Goal: Task Accomplishment & Management: Manage account settings

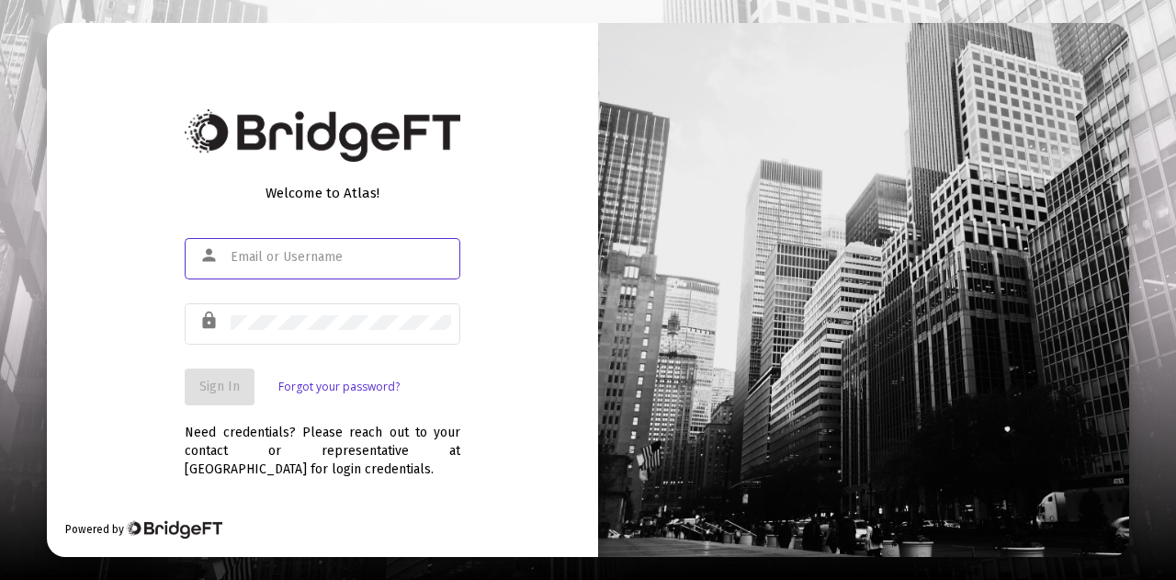
click at [336, 254] on input "text" at bounding box center [341, 257] width 220 height 15
click at [304, 258] on input "text" at bounding box center [341, 257] width 220 height 15
click at [282, 258] on input "text" at bounding box center [341, 257] width 220 height 15
type input "[PERSON_NAME][EMAIL_ADDRESS][DOMAIN_NAME]"
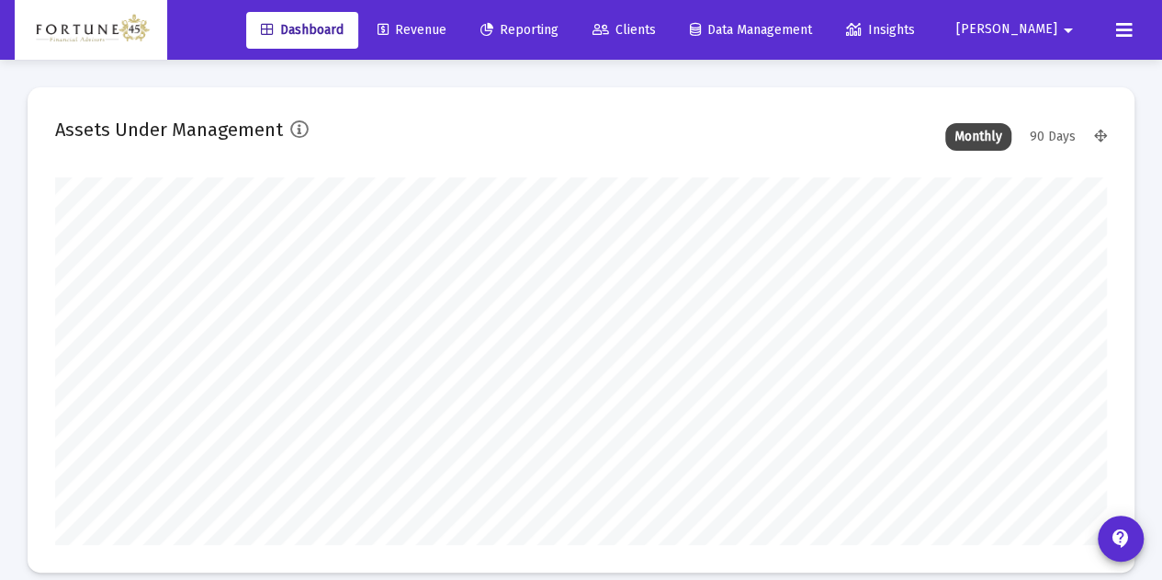
scroll to position [367, 564]
type input "[DATE]"
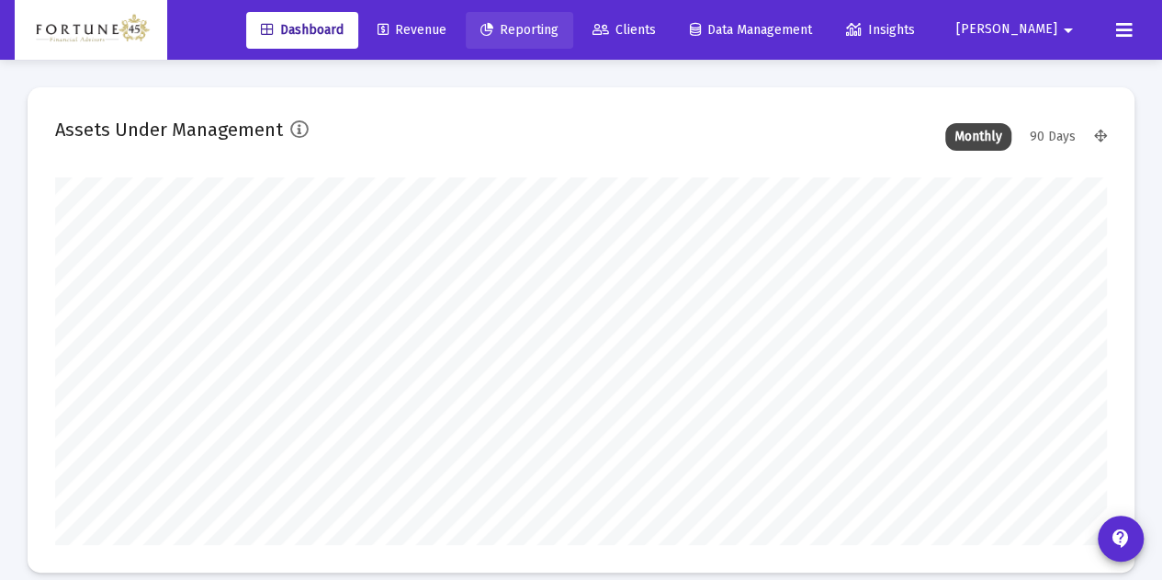
click at [573, 19] on link "Reporting" at bounding box center [519, 30] width 107 height 37
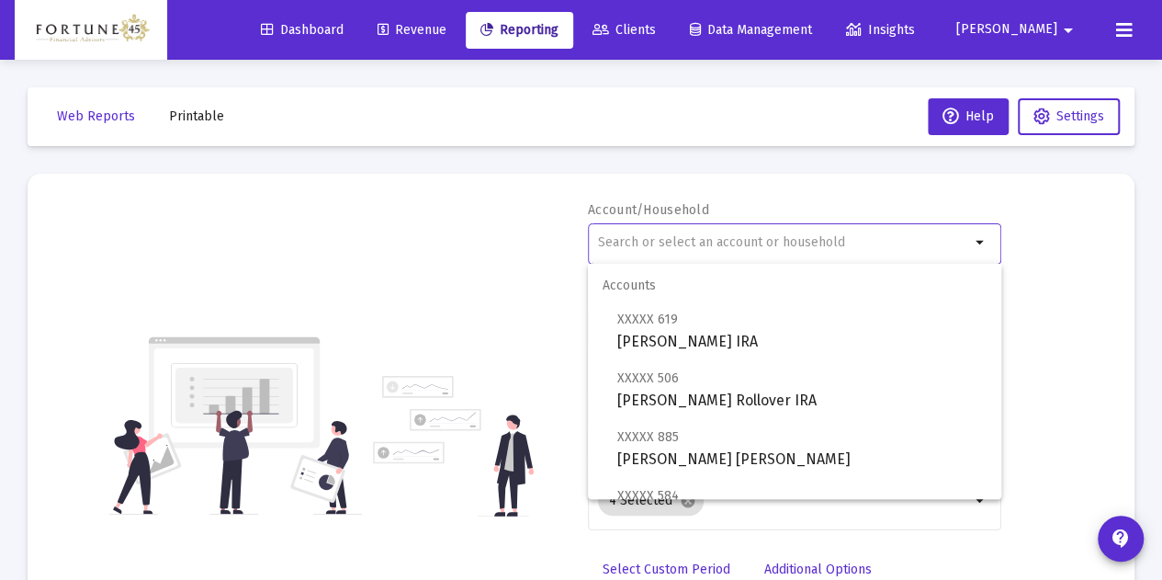
click at [790, 247] on input "text" at bounding box center [784, 242] width 372 height 15
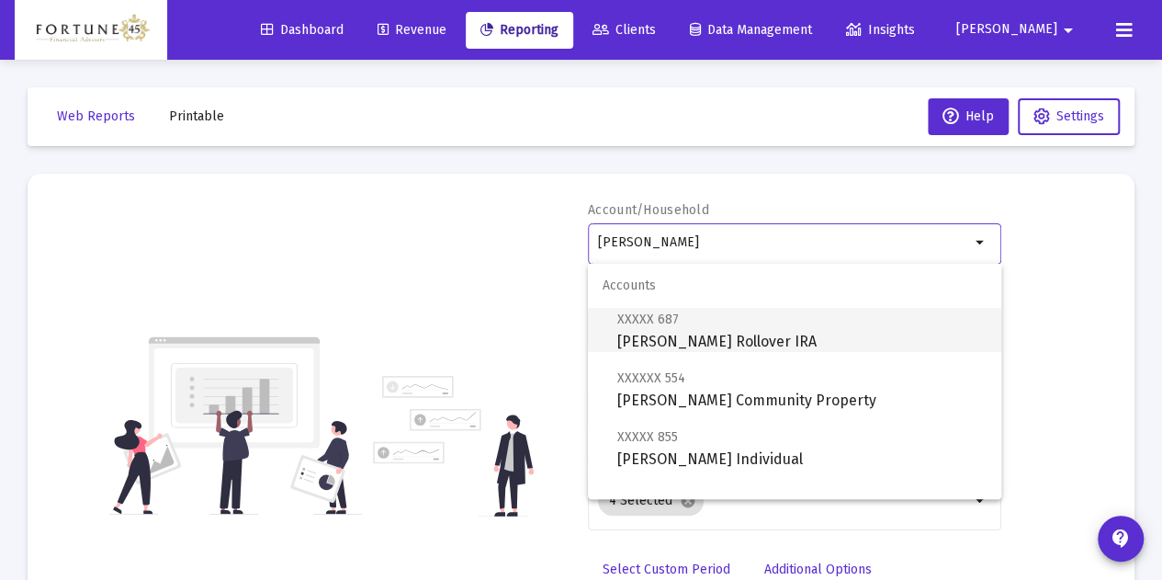
click at [749, 324] on span "XXXXX 687 [PERSON_NAME] Rollover IRA" at bounding box center [801, 330] width 369 height 45
type input "[PERSON_NAME] Rollover IRA"
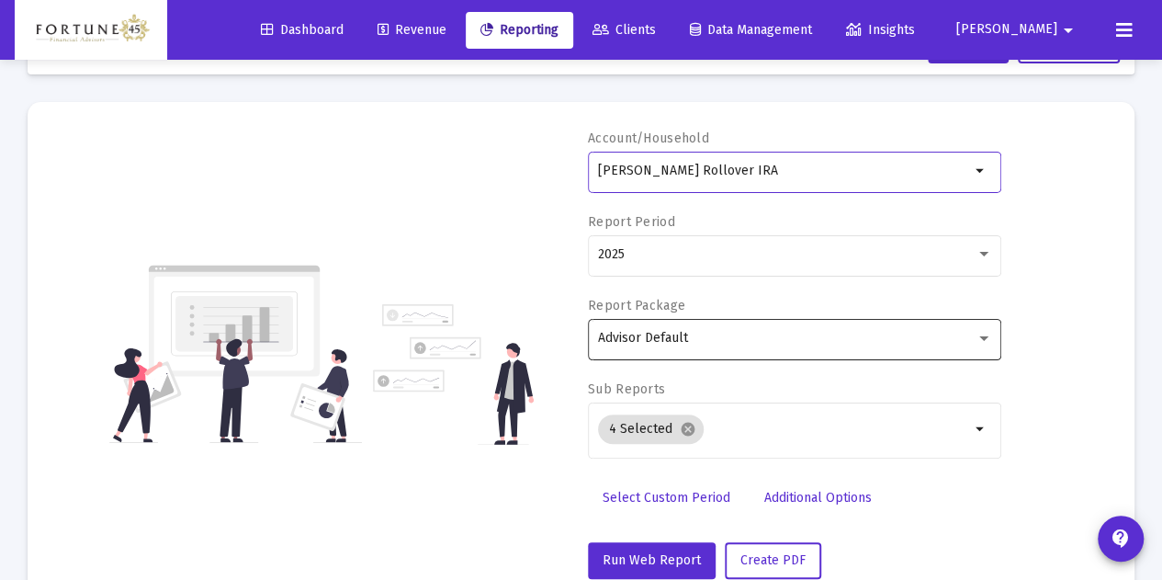
scroll to position [92, 0]
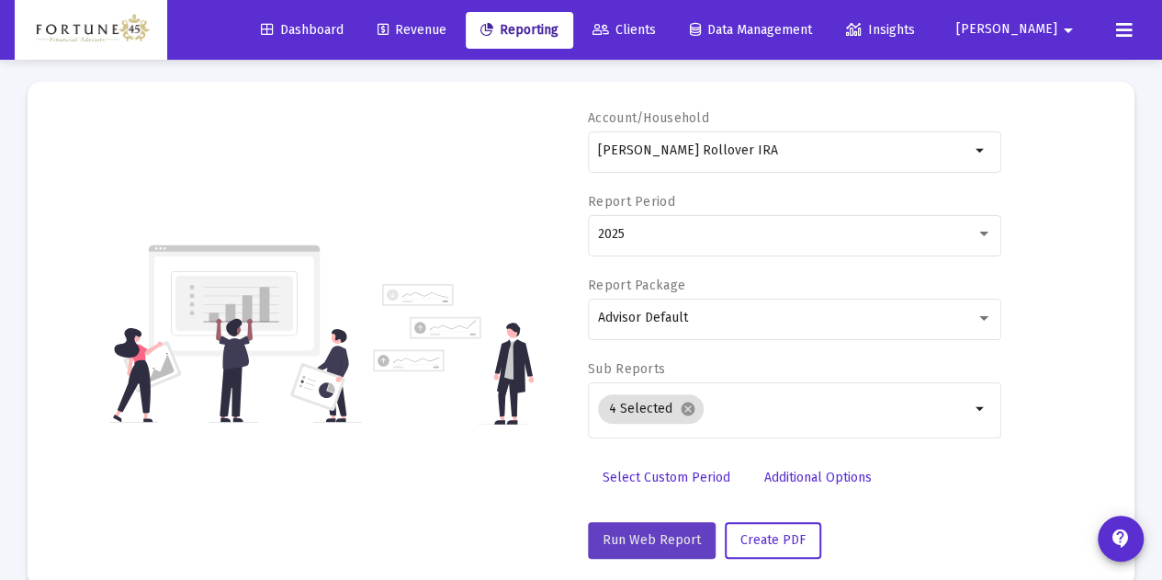
click at [699, 528] on button "Run Web Report" at bounding box center [652, 540] width 128 height 37
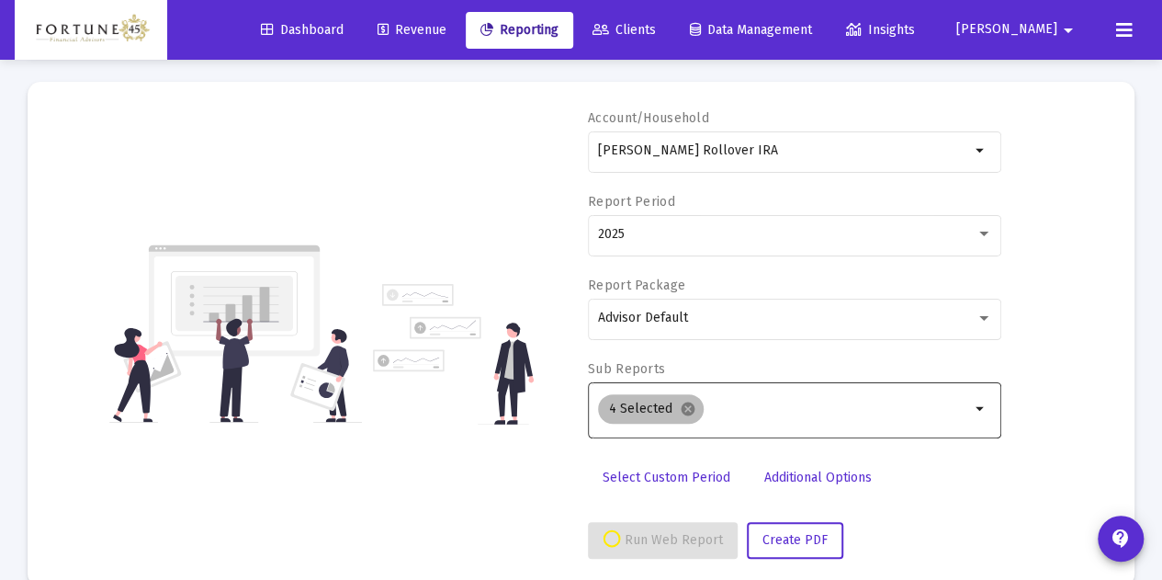
click at [740, 397] on div "4 Selected cancel" at bounding box center [783, 408] width 379 height 37
click at [740, 401] on input "Selection" at bounding box center [840, 408] width 259 height 15
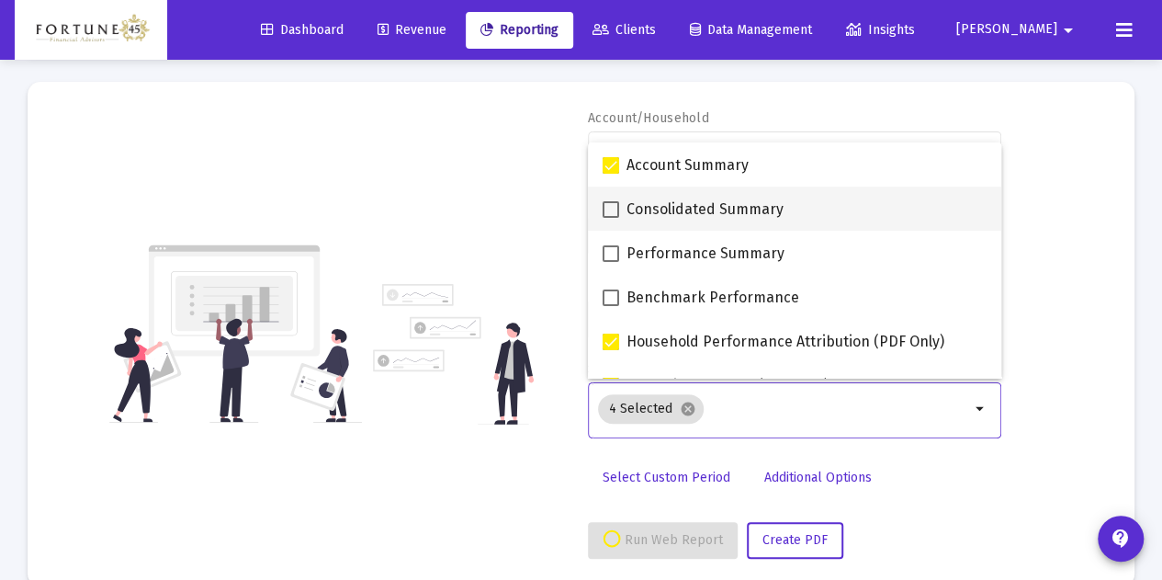
click at [718, 220] on span "Consolidated Summary" at bounding box center [705, 209] width 157 height 22
click at [611, 219] on input "Consolidated Summary" at bounding box center [610, 218] width 1 height 1
checkbox input "true"
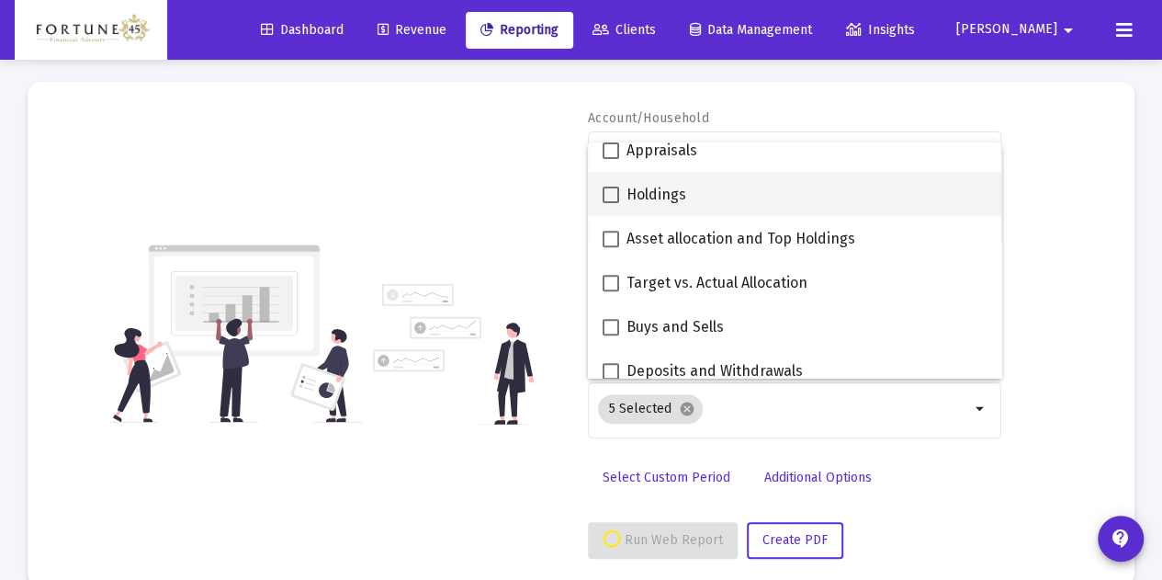
scroll to position [459, 0]
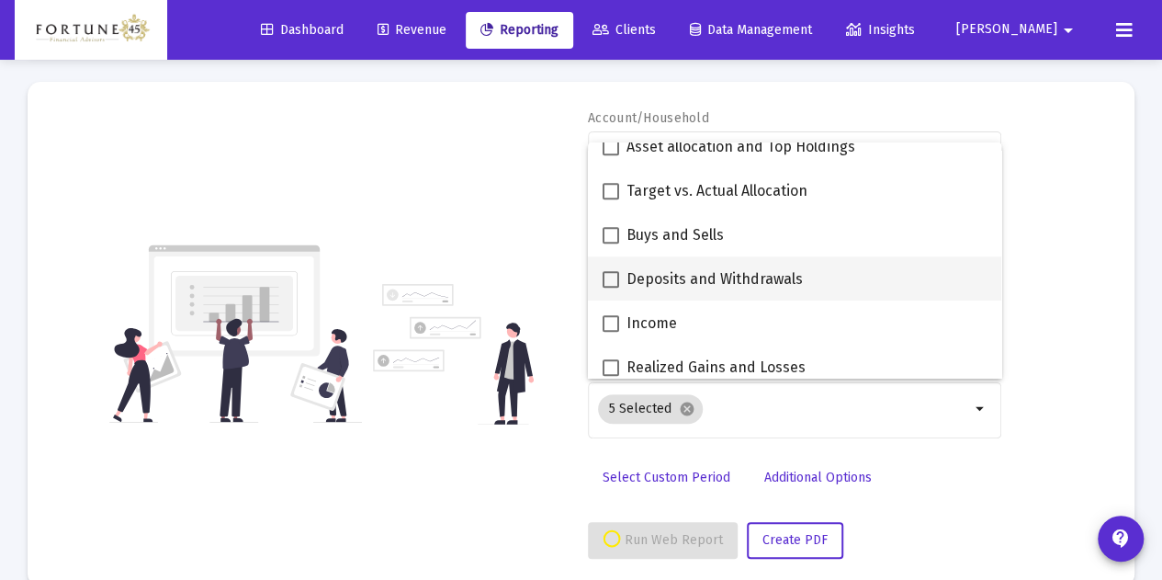
click at [736, 287] on span "Deposits and Withdrawals" at bounding box center [715, 279] width 176 height 22
click at [611, 288] on input "Deposits and Withdrawals" at bounding box center [610, 288] width 1 height 1
checkbox input "true"
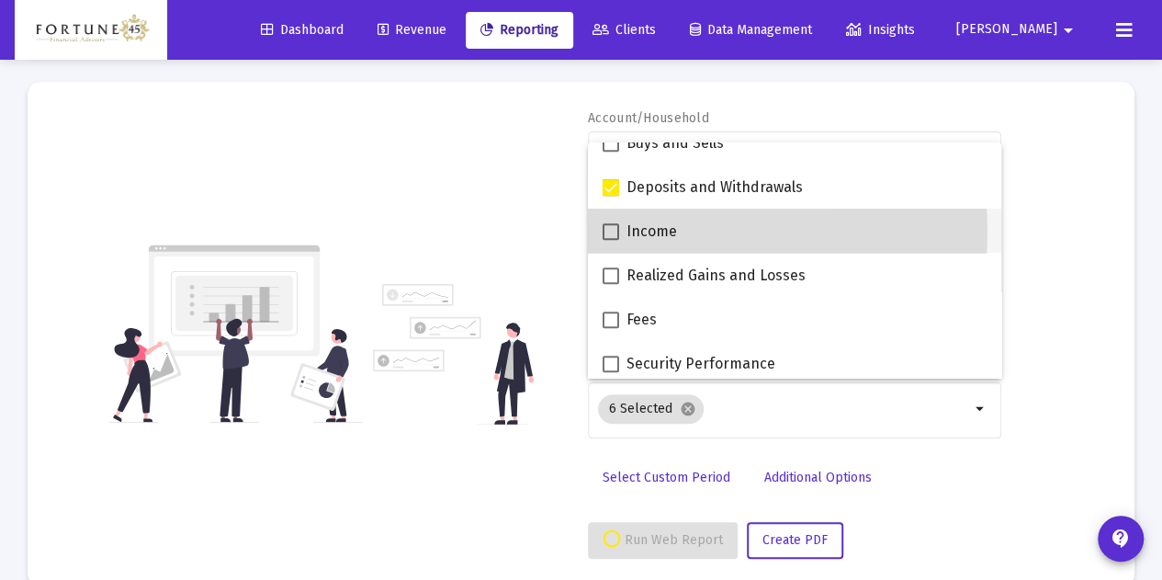
click at [675, 232] on div "Income" at bounding box center [795, 231] width 384 height 44
checkbox input "true"
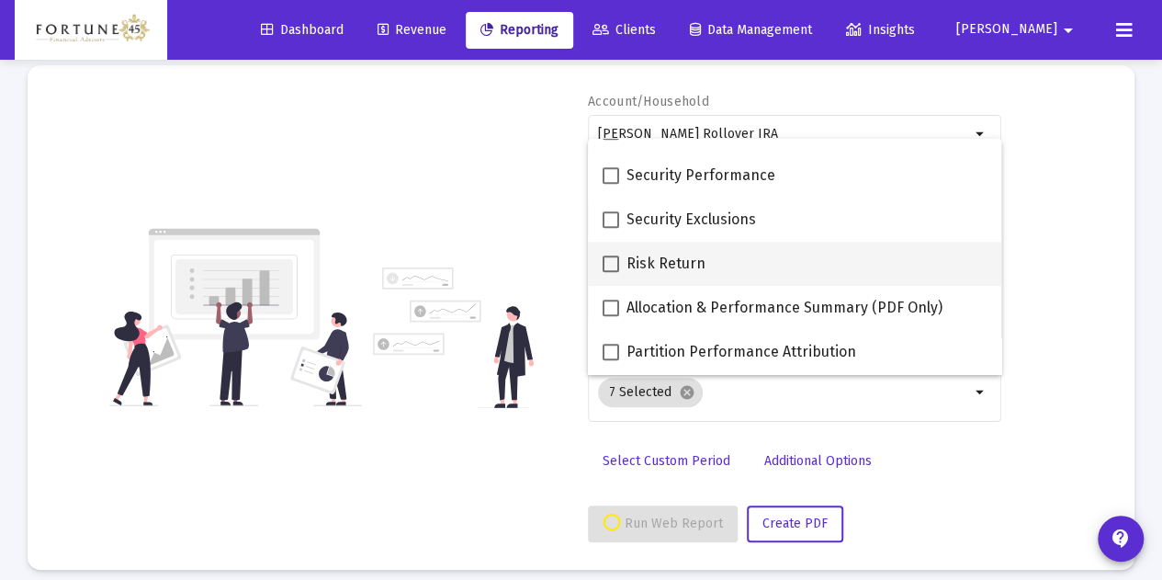
scroll to position [123, 0]
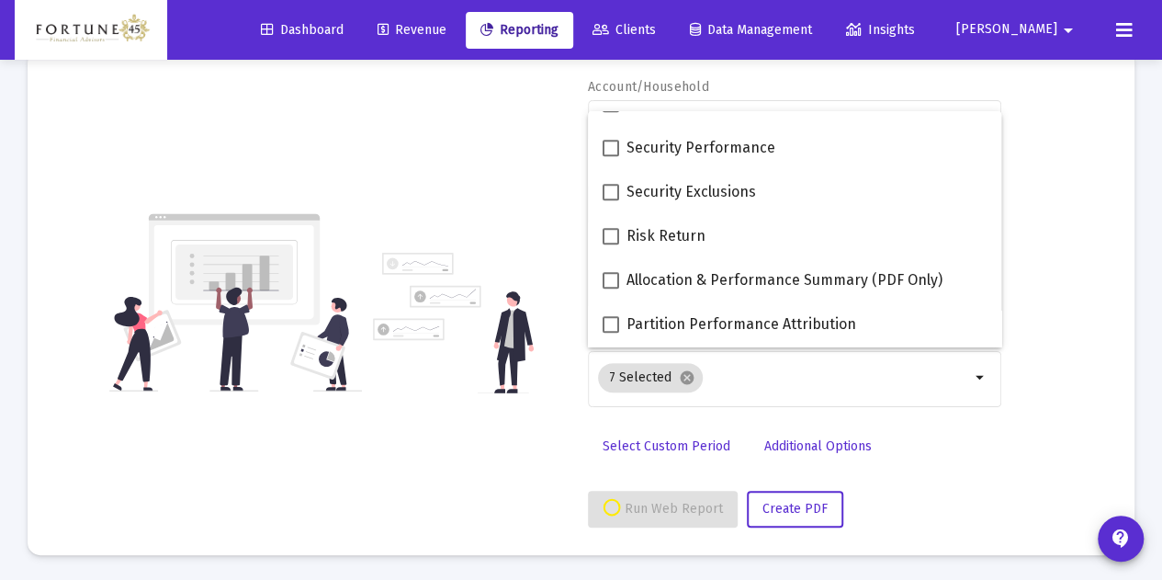
click at [909, 491] on div "Run Web Report Create PDF" at bounding box center [794, 509] width 413 height 37
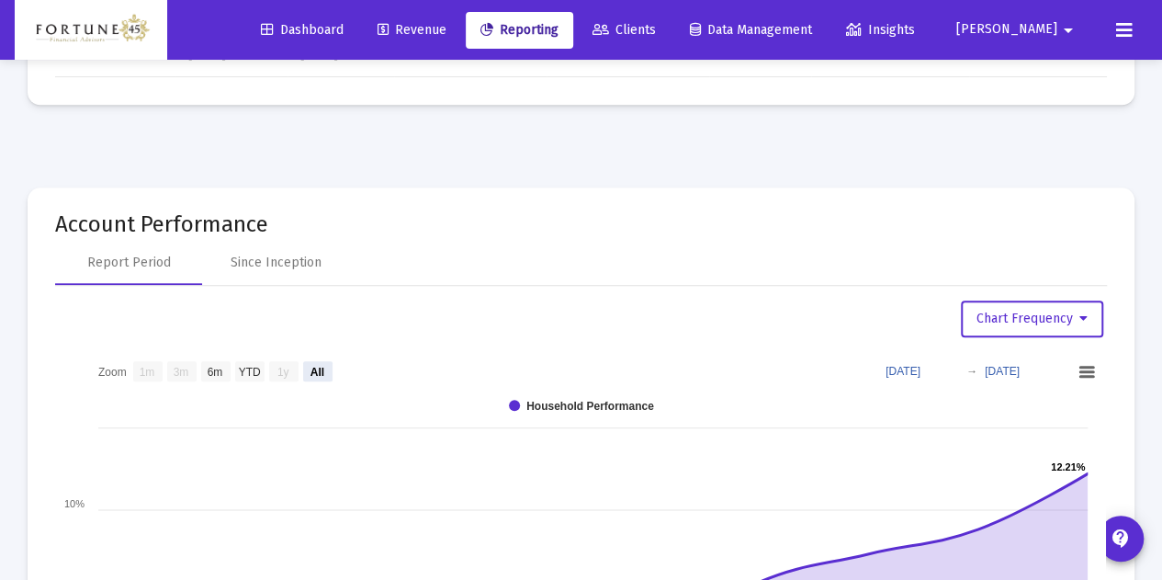
scroll to position [919, 0]
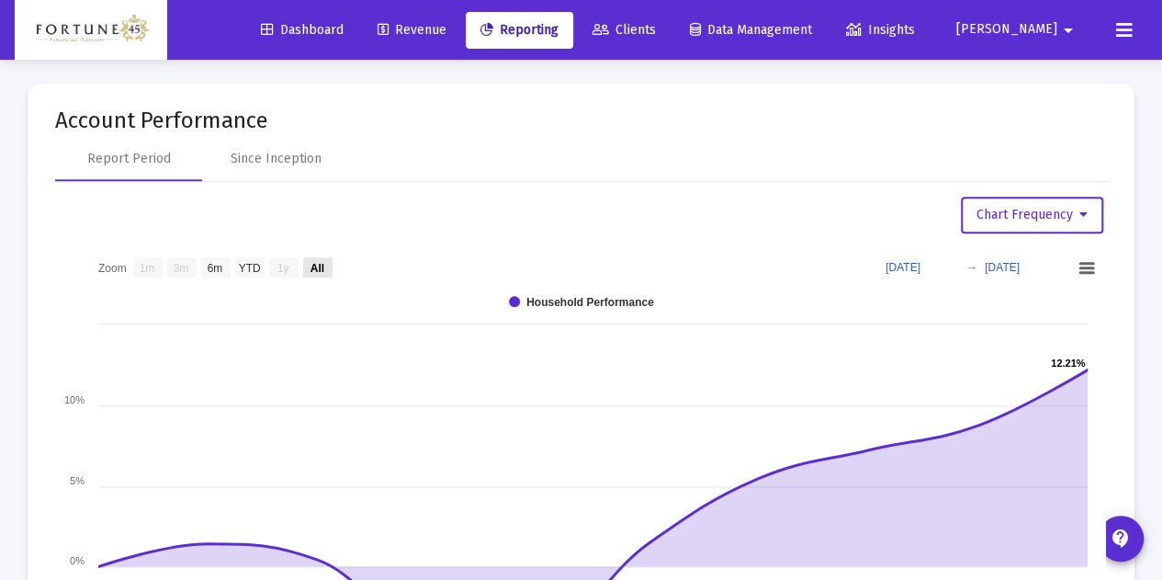
click at [311, 265] on text "All" at bounding box center [318, 267] width 14 height 13
select select "View all"
click at [288, 160] on div "Since Inception" at bounding box center [276, 159] width 91 height 18
select select "View all"
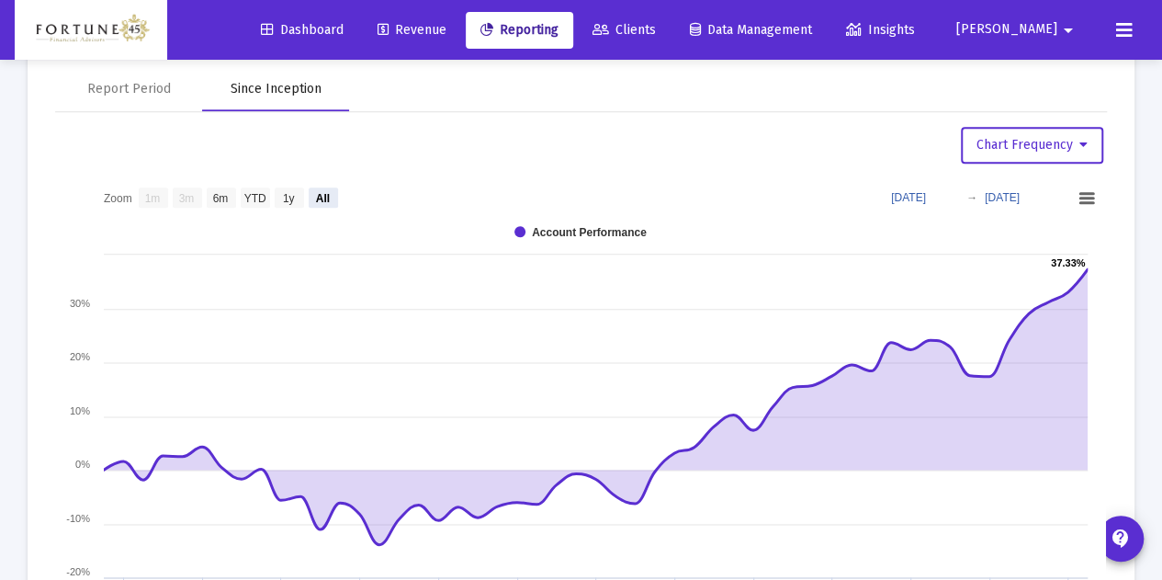
scroll to position [1011, 0]
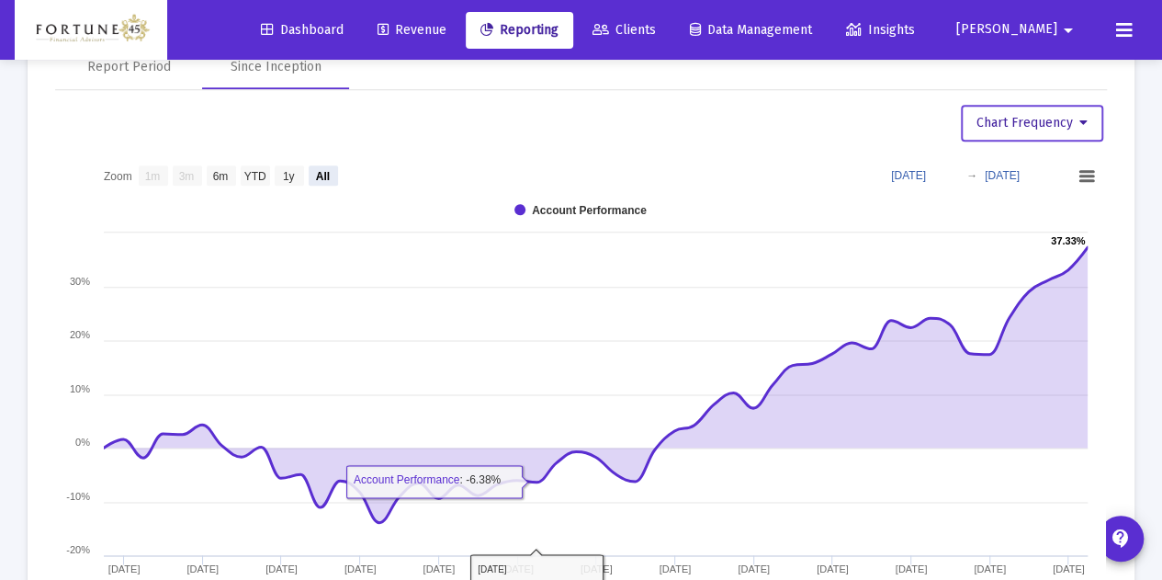
click at [968, 130] on button "Chart Frequency" at bounding box center [1032, 123] width 142 height 37
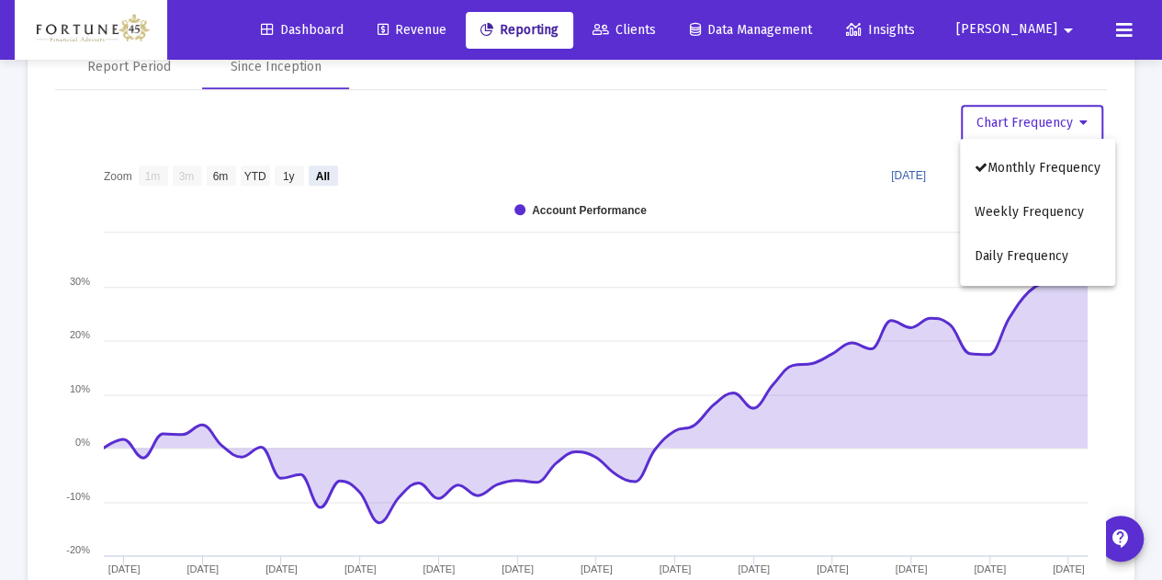
click at [836, 136] on div at bounding box center [581, 290] width 1162 height 580
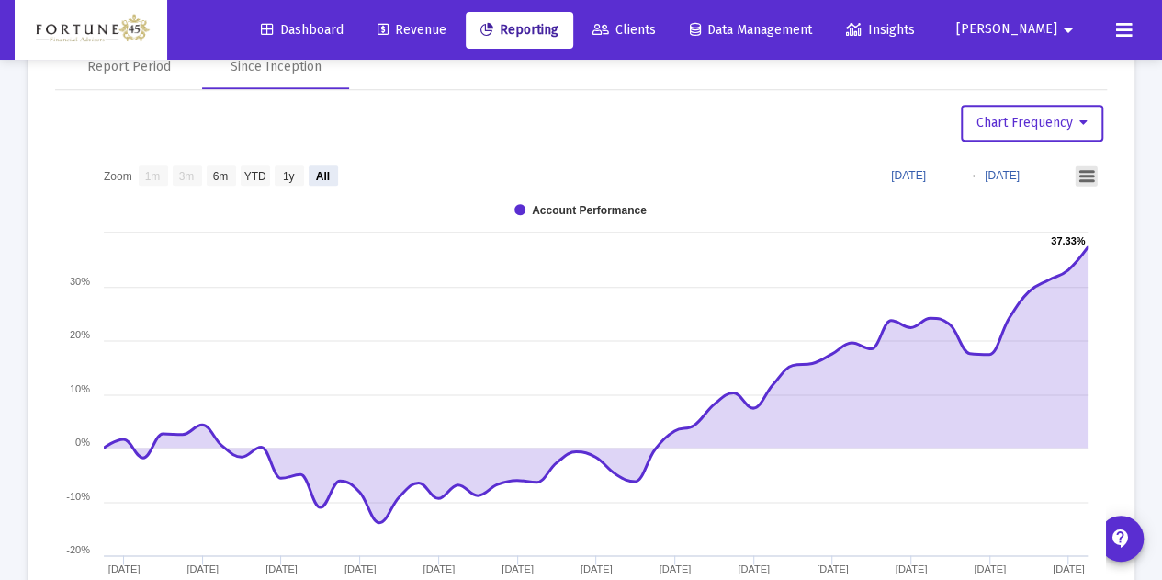
click at [1080, 171] on icon at bounding box center [1086, 175] width 13 height 9
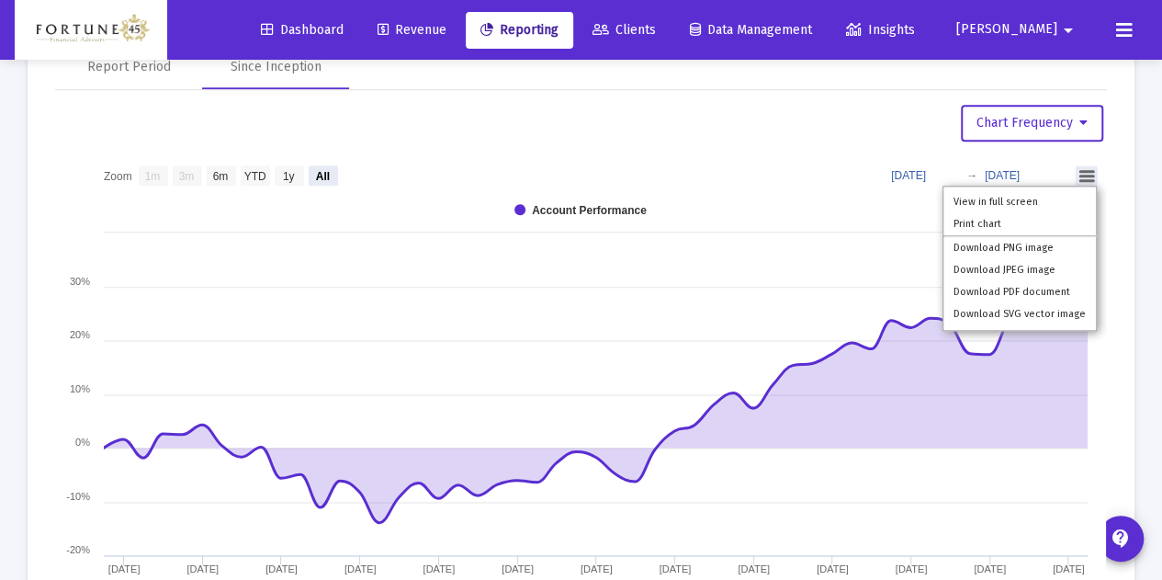
click at [733, 140] on app-performance-chart "Chart Frequency Zoom View 1 month View 3 months View 6 months View year to date…" at bounding box center [581, 383] width 1052 height 557
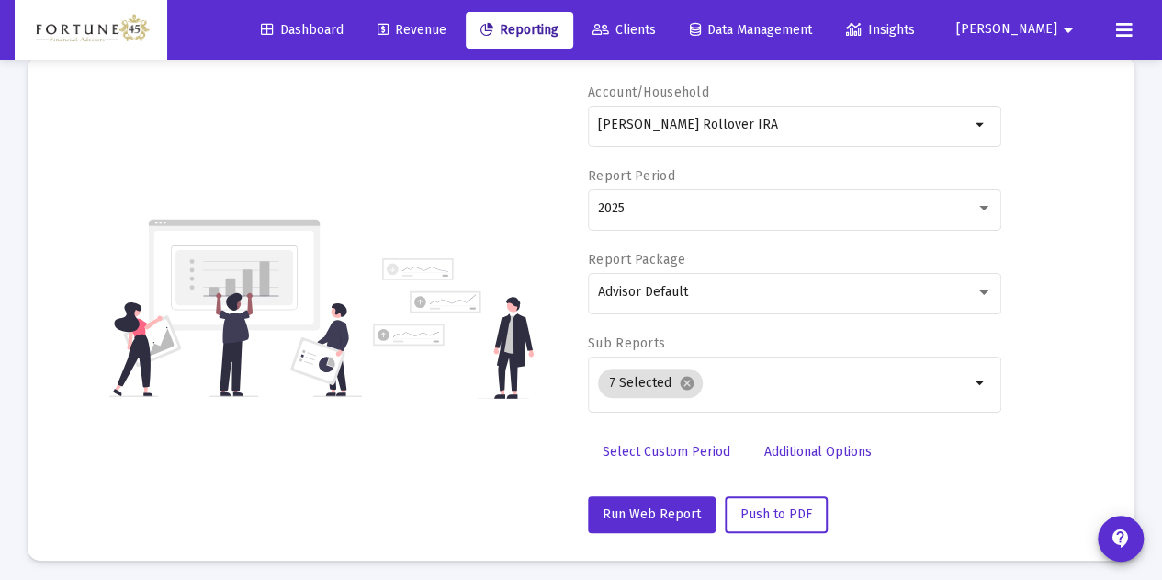
scroll to position [0, 0]
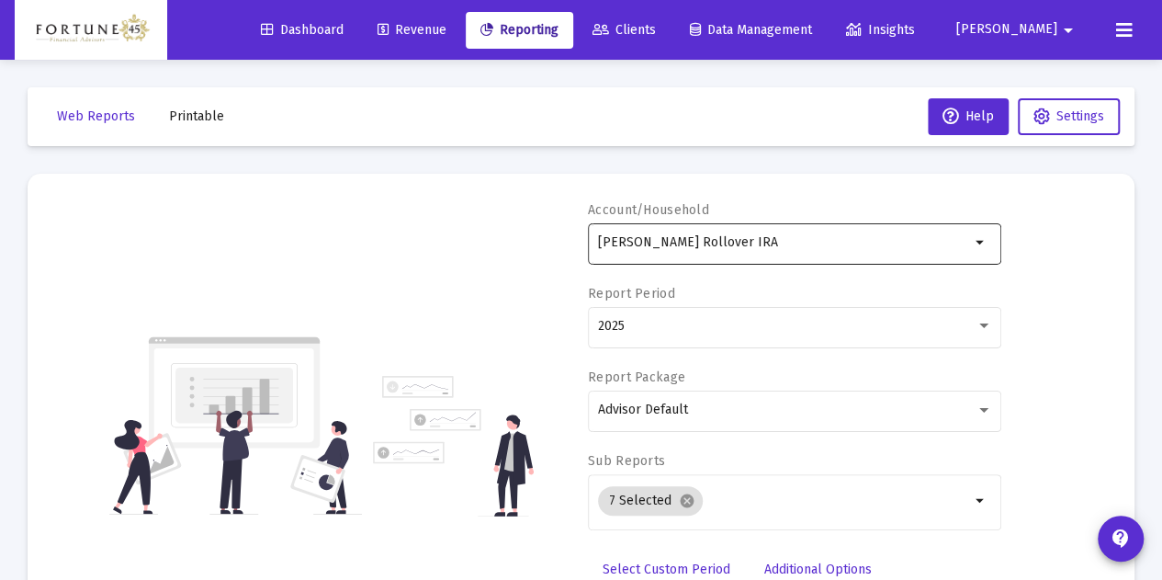
click at [750, 242] on input "[PERSON_NAME] Rollover IRA" at bounding box center [784, 242] width 372 height 15
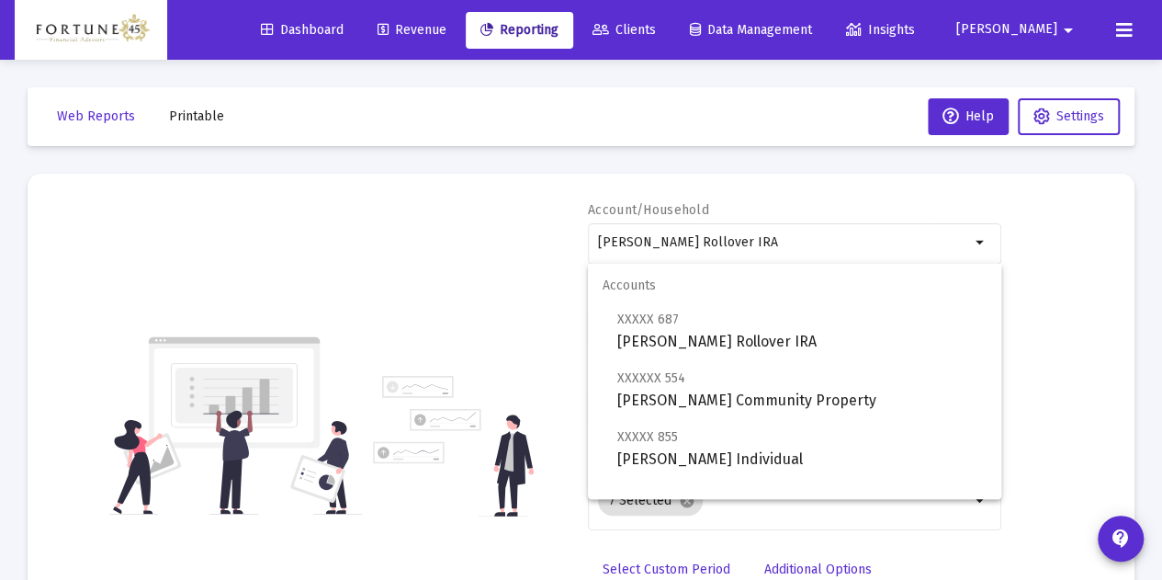
click at [757, 207] on div "Account/Household [PERSON_NAME] Rollover IRA arrow_drop_down" at bounding box center [794, 243] width 413 height 84
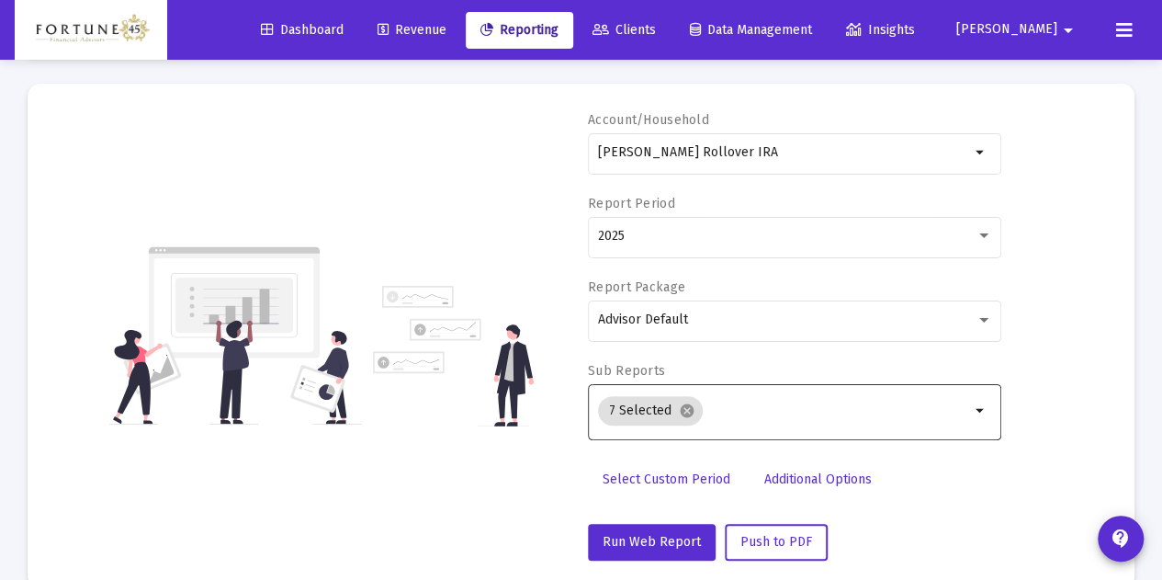
scroll to position [92, 0]
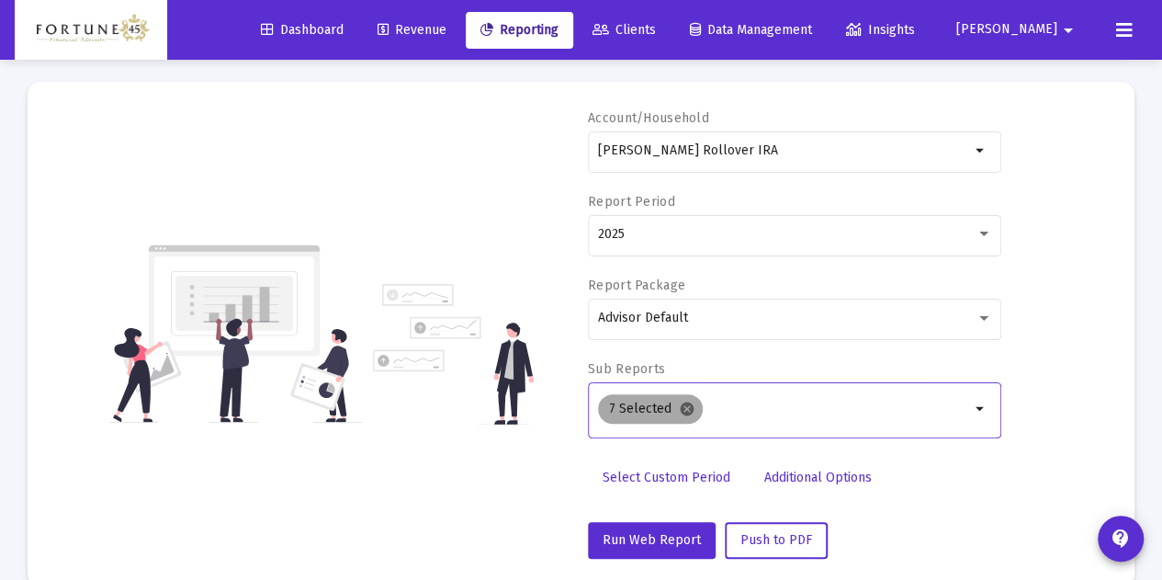
click at [681, 404] on mat-icon "cancel" at bounding box center [687, 409] width 17 height 17
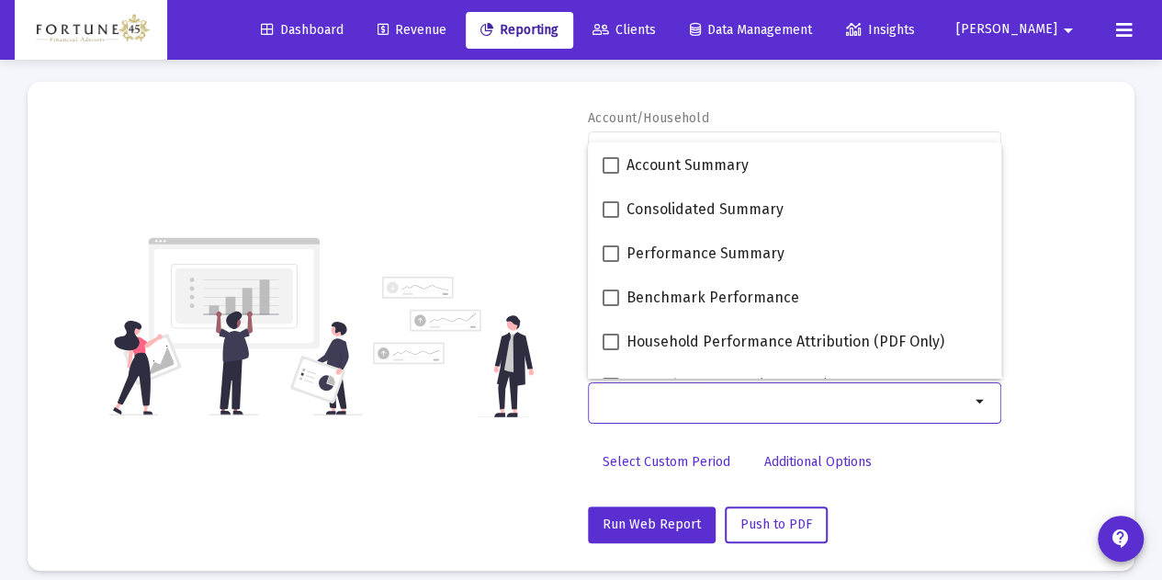
click at [485, 192] on div "Account/Household [PERSON_NAME] Rollover IRA arrow_drop_down Report Period 2025…" at bounding box center [581, 326] width 1052 height 434
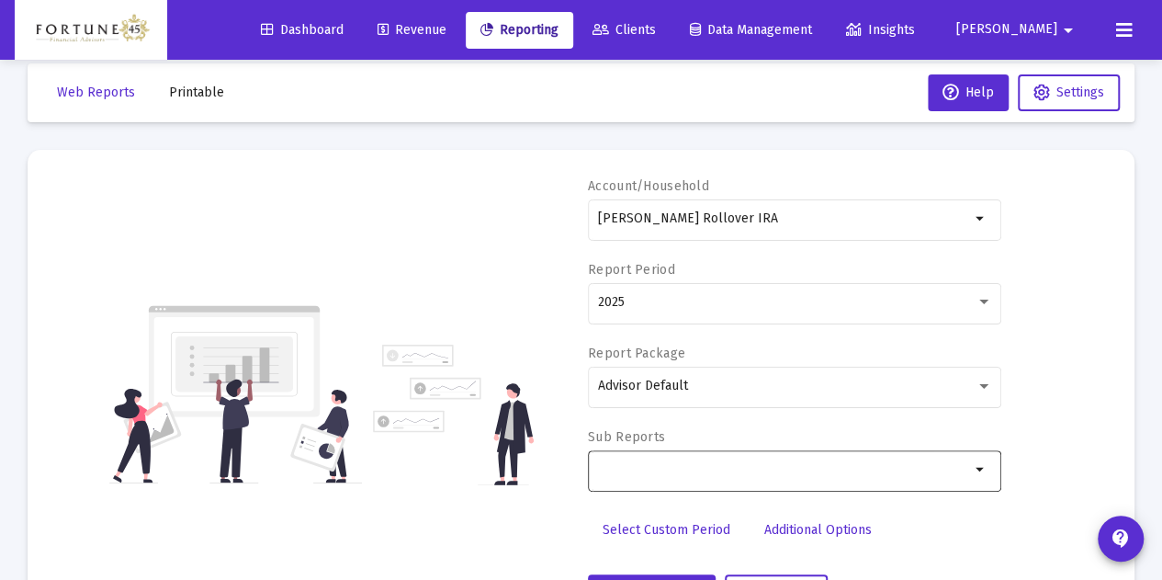
scroll to position [0, 0]
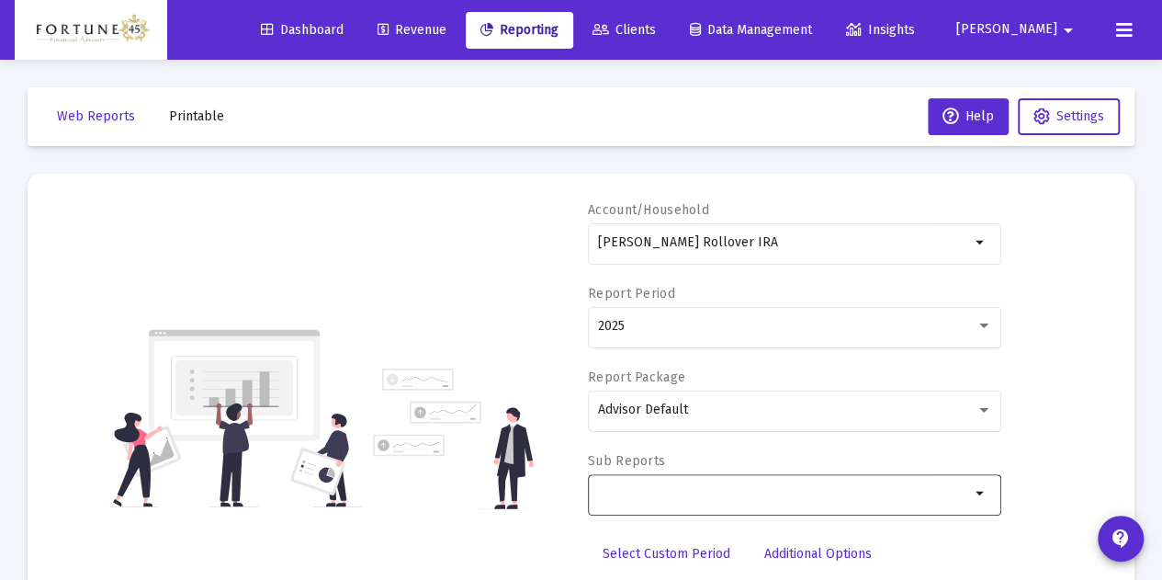
click at [180, 114] on span "Printable" at bounding box center [196, 116] width 55 height 16
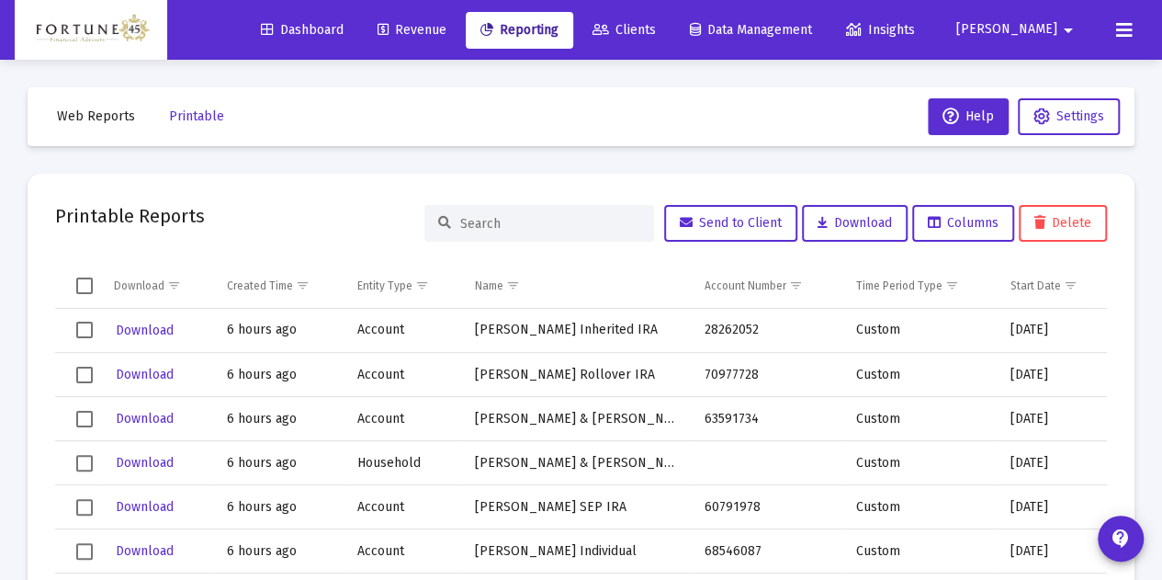
click at [138, 109] on button "Web Reports" at bounding box center [95, 116] width 107 height 37
select select "View all"
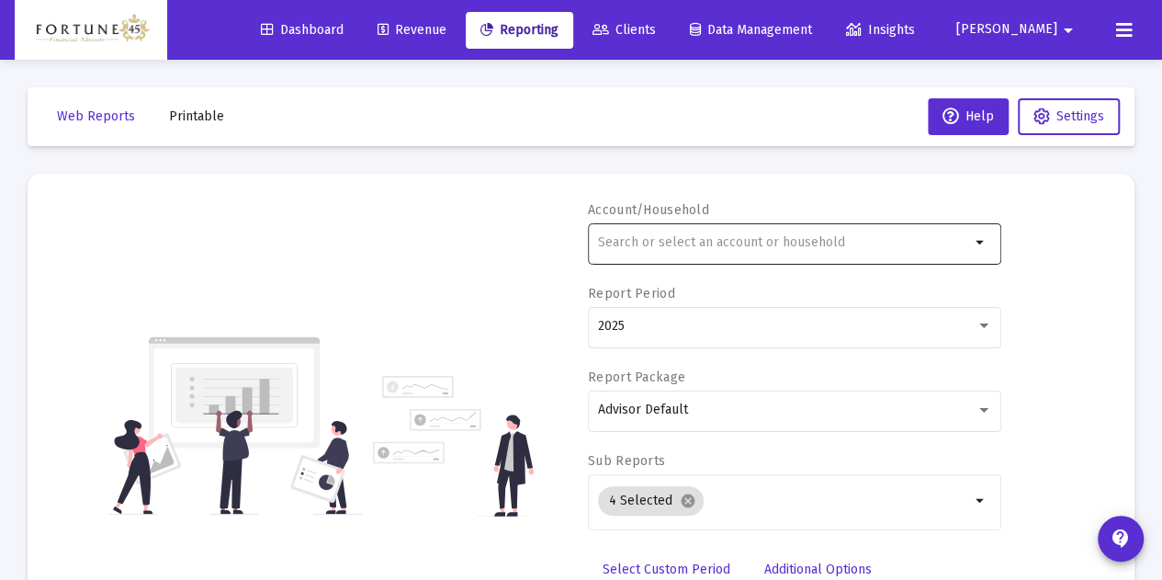
click at [843, 230] on div at bounding box center [784, 242] width 372 height 45
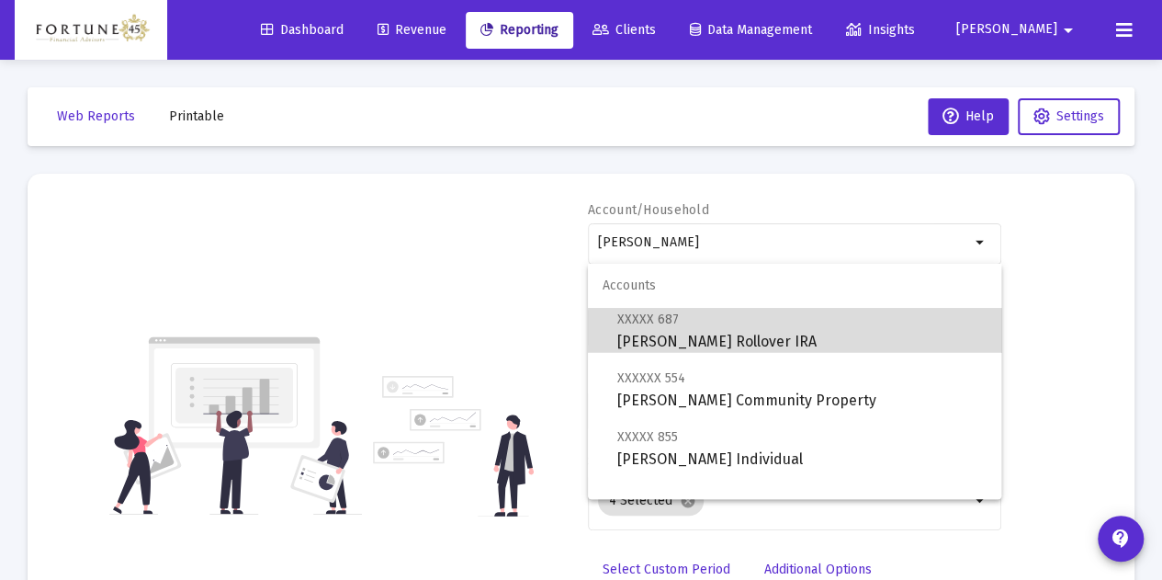
click at [819, 318] on span "XXXXX 687 [PERSON_NAME] Rollover IRA" at bounding box center [801, 330] width 369 height 45
type input "[PERSON_NAME] Rollover IRA"
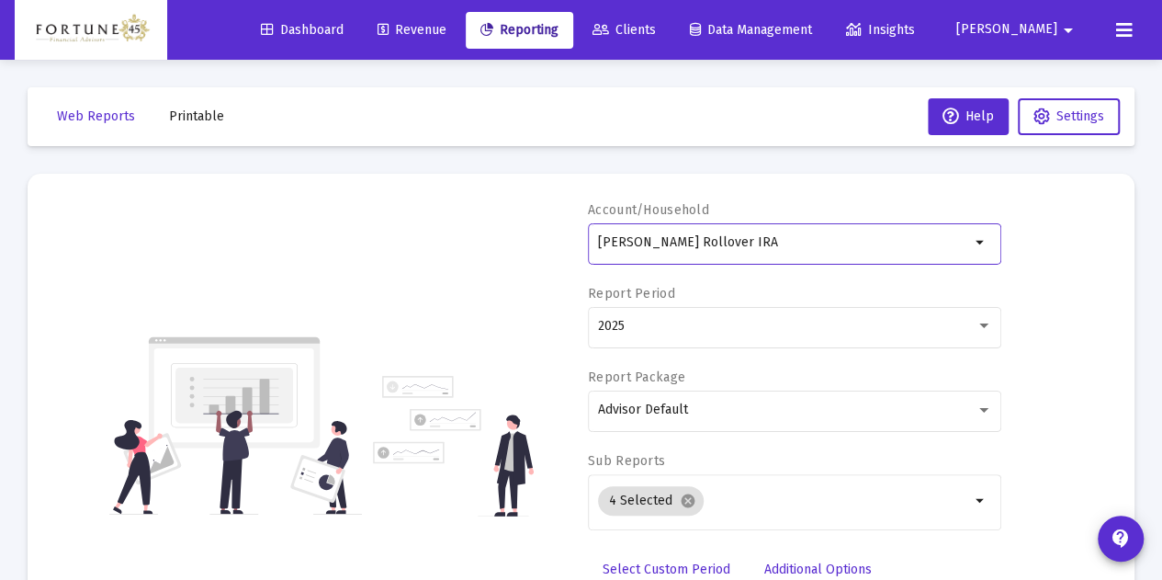
scroll to position [92, 0]
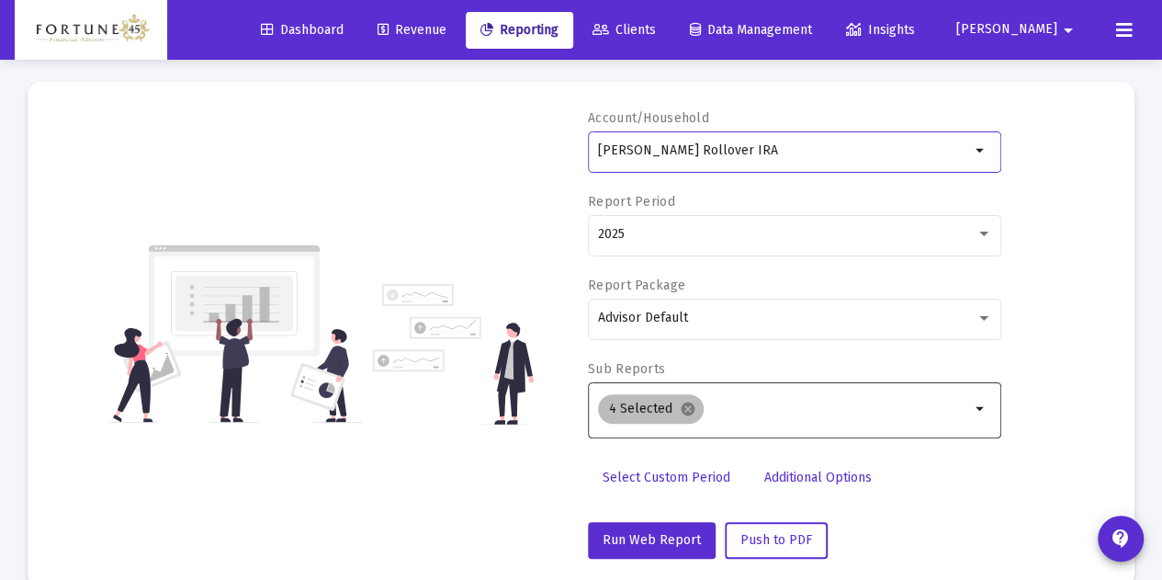
click at [737, 396] on div "4 Selected cancel" at bounding box center [783, 408] width 379 height 37
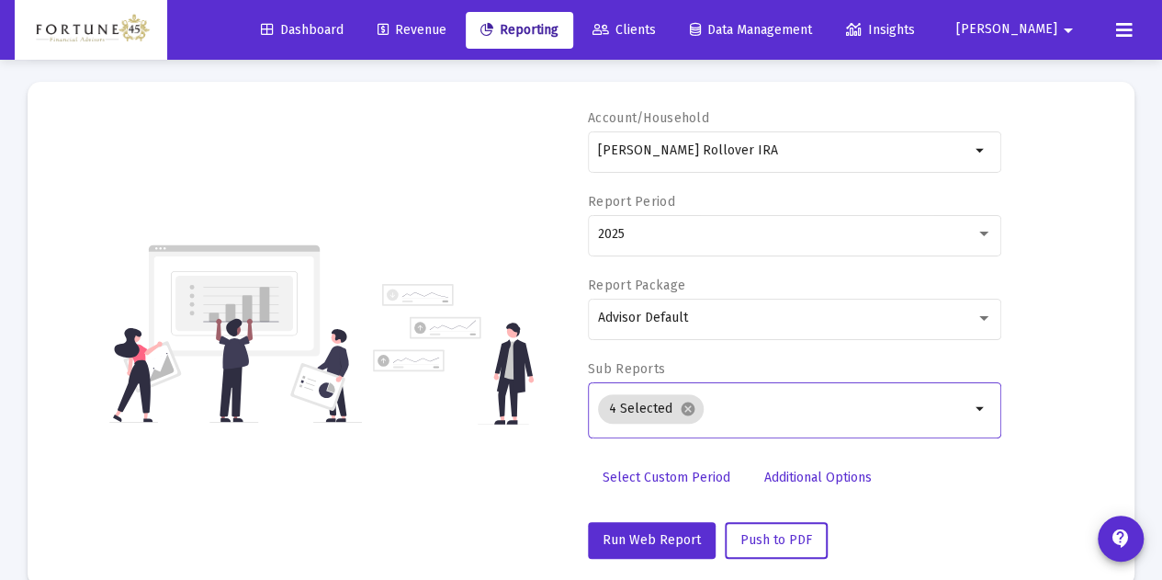
click at [736, 404] on input "Selection" at bounding box center [840, 408] width 259 height 15
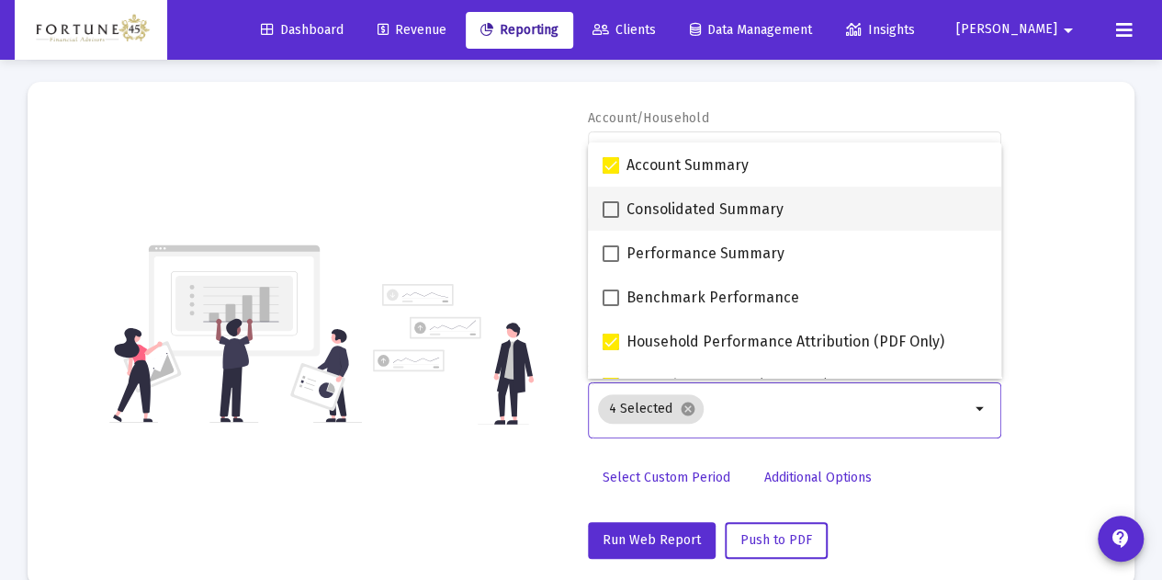
click at [716, 209] on span "Consolidated Summary" at bounding box center [705, 209] width 157 height 22
click at [611, 218] on input "Consolidated Summary" at bounding box center [610, 218] width 1 height 1
checkbox input "true"
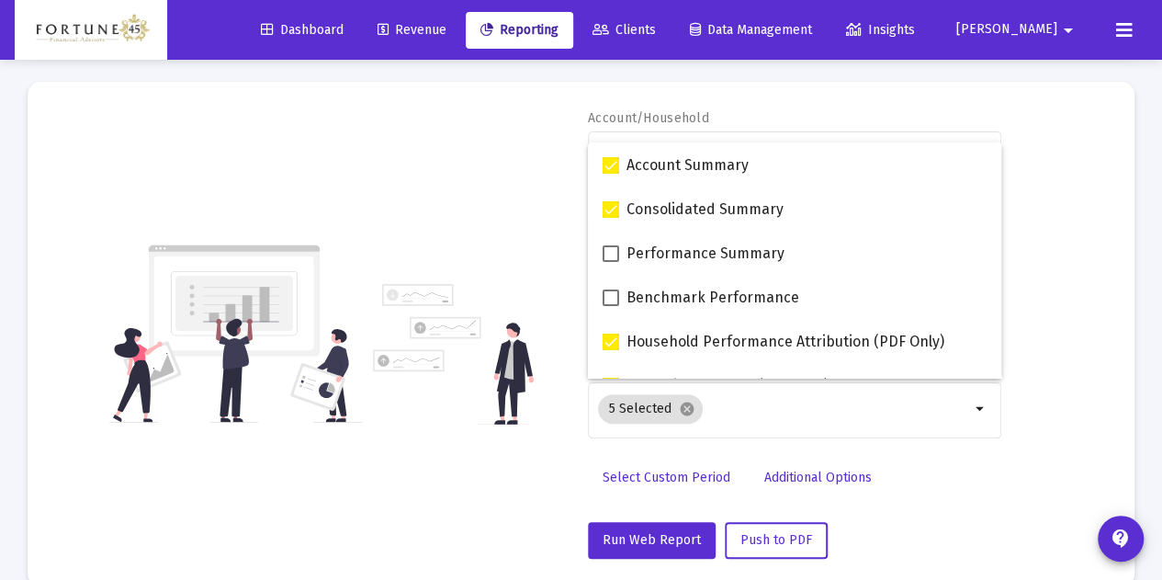
click at [541, 203] on div "Account/Household [PERSON_NAME] Rollover IRA arrow_drop_down Report Period 2025…" at bounding box center [581, 333] width 1052 height 449
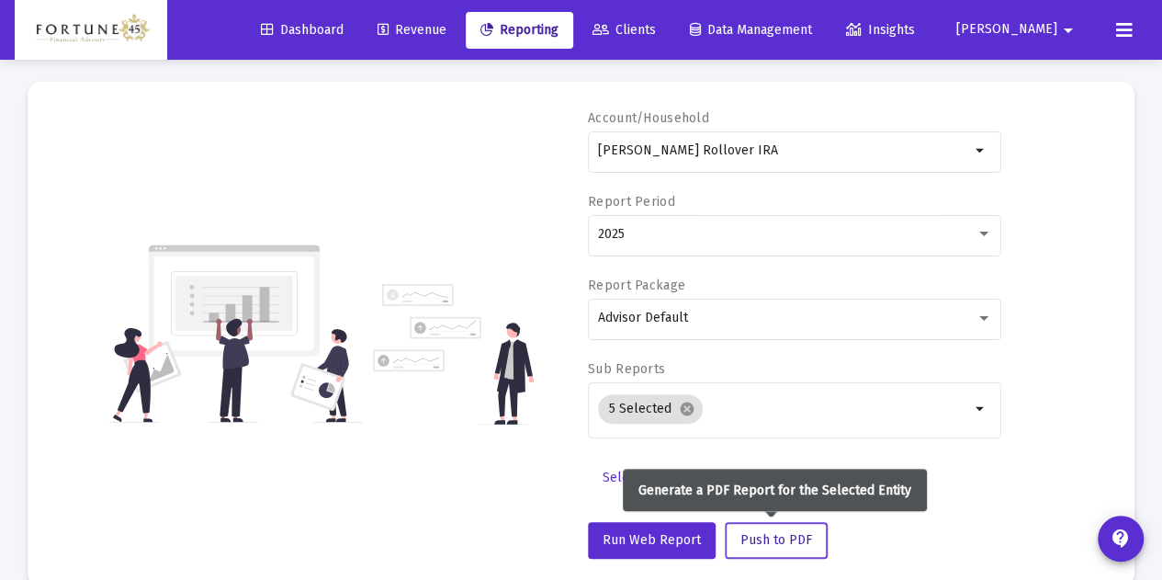
click at [778, 536] on span "Push to PDF" at bounding box center [776, 540] width 72 height 16
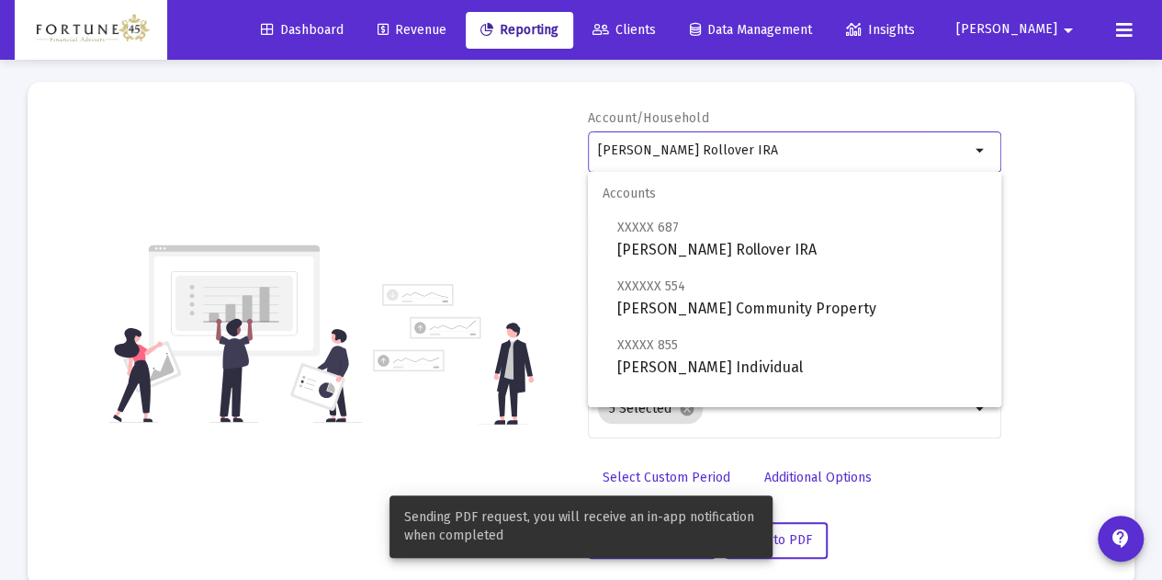
click at [770, 148] on input "[PERSON_NAME] Rollover IRA" at bounding box center [784, 150] width 372 height 15
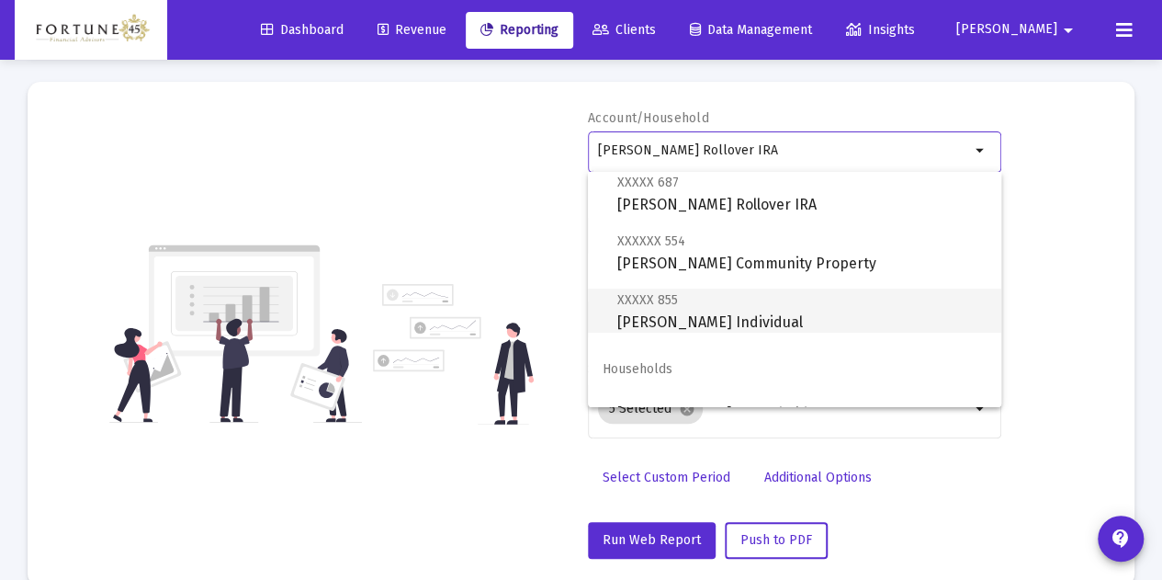
scroll to position [73, 0]
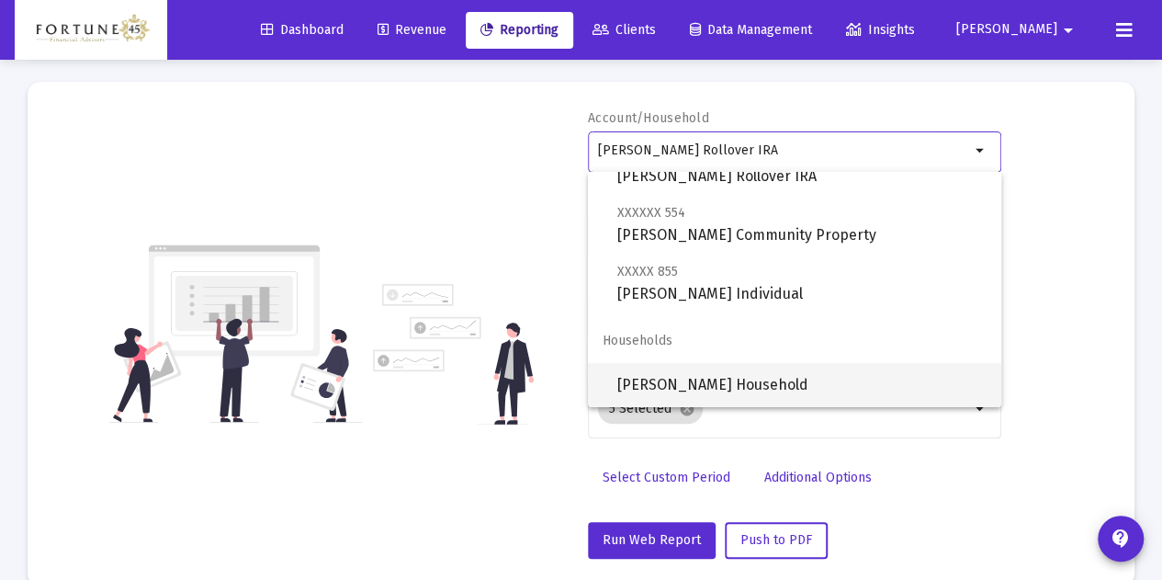
click at [760, 370] on span "[PERSON_NAME] Household" at bounding box center [801, 385] width 369 height 44
type input "[PERSON_NAME] Household"
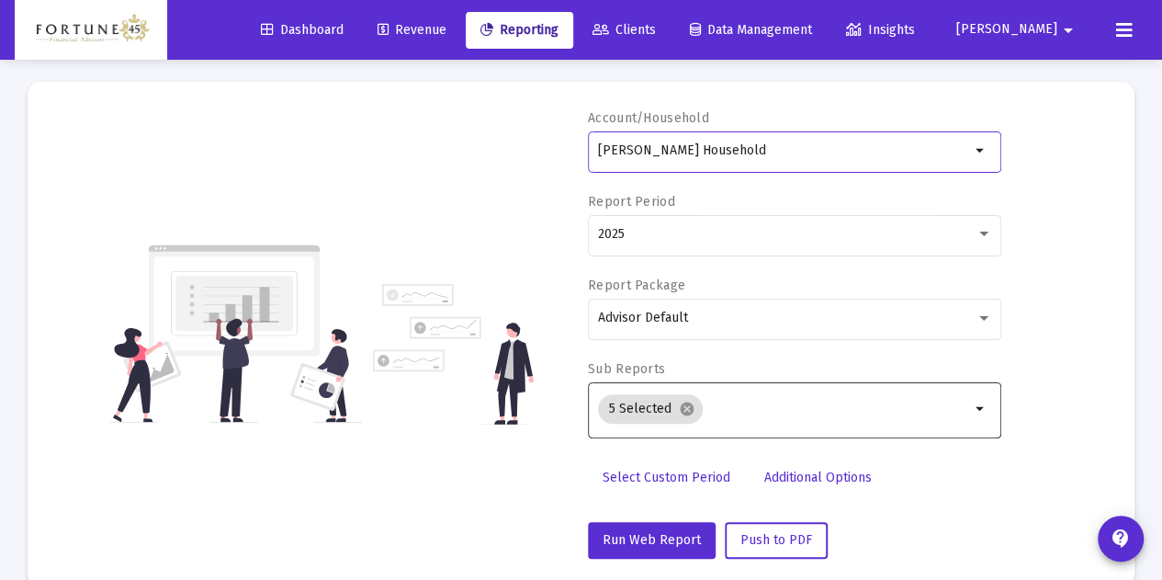
click at [720, 408] on input "Selection" at bounding box center [840, 408] width 260 height 15
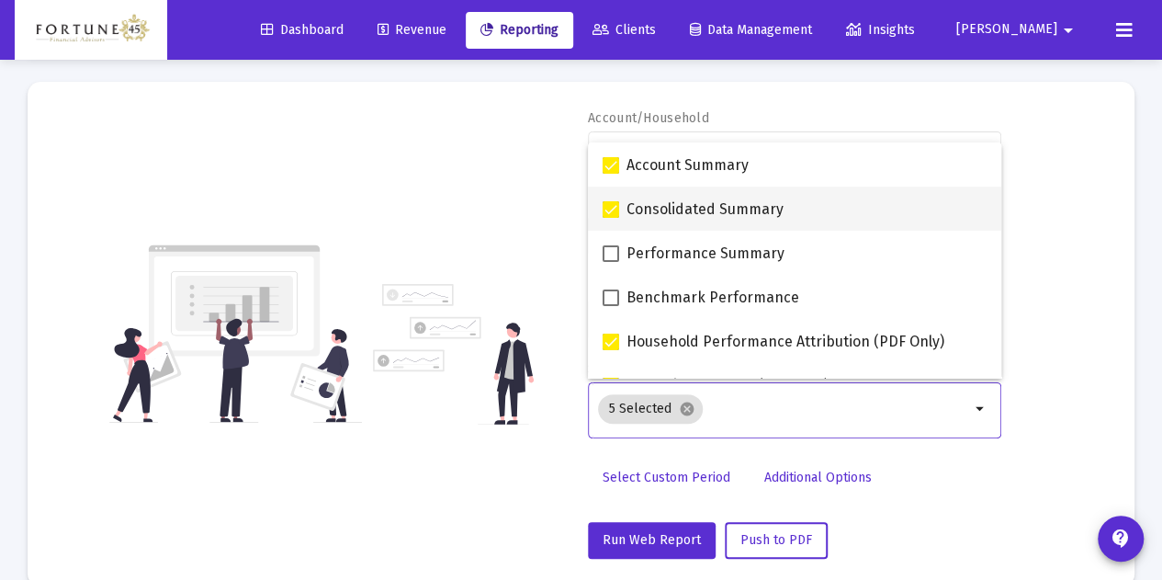
click at [711, 220] on span "Consolidated Summary" at bounding box center [705, 209] width 157 height 22
click at [611, 219] on input "Consolidated Summary" at bounding box center [610, 218] width 1 height 1
checkbox input "false"
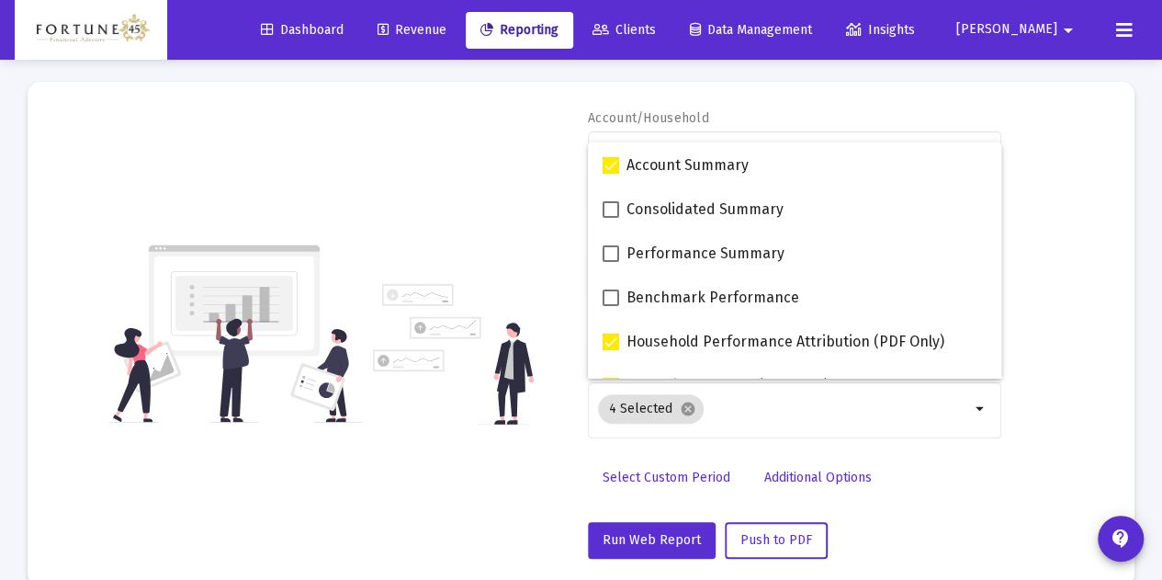
click at [522, 229] on div "Account/Household [PERSON_NAME] Household arrow_drop_down Report Period 2025 Re…" at bounding box center [581, 333] width 1052 height 449
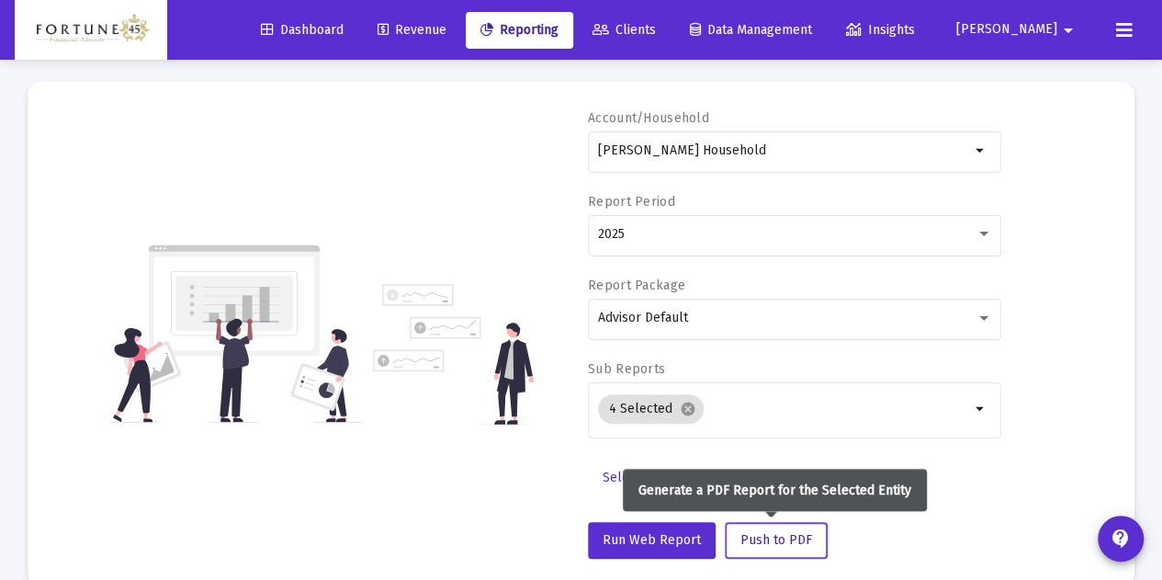
click at [772, 534] on span "Push to PDF" at bounding box center [776, 540] width 72 height 16
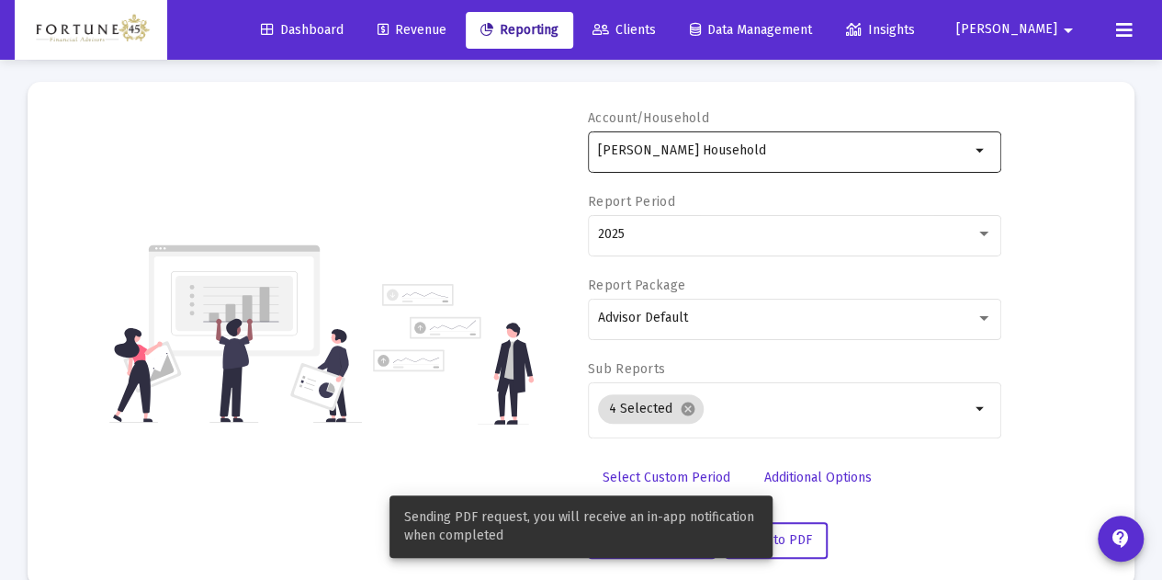
click at [768, 161] on div "[PERSON_NAME] Household" at bounding box center [784, 150] width 372 height 45
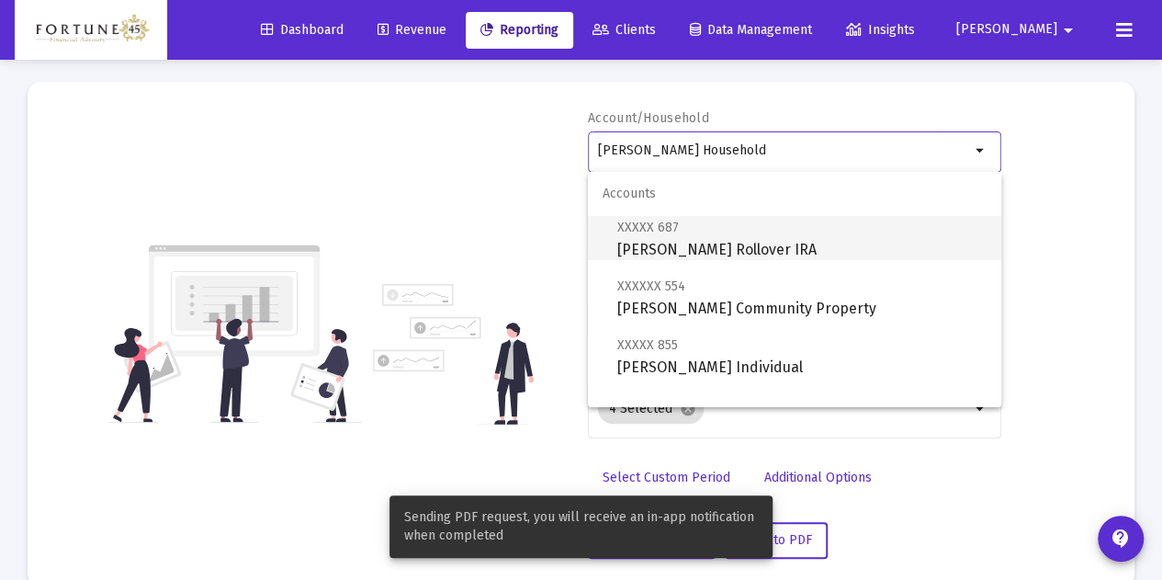
click at [767, 236] on span "XXXXX 687 [PERSON_NAME] Rollover IRA" at bounding box center [801, 238] width 369 height 45
type input "[PERSON_NAME] Rollover IRA"
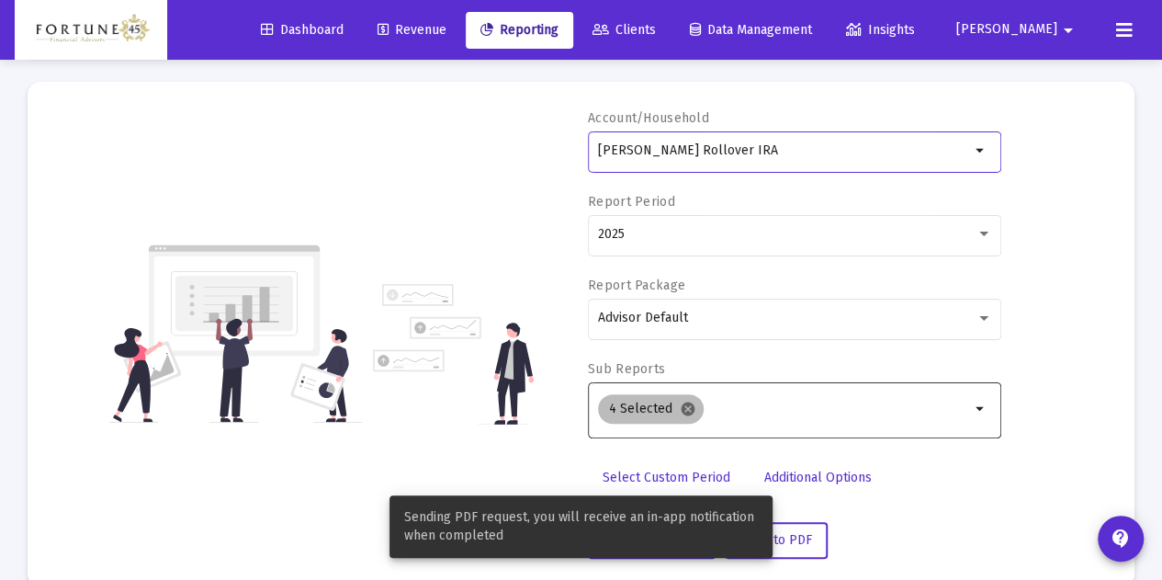
click at [686, 402] on mat-icon "cancel" at bounding box center [688, 409] width 17 height 17
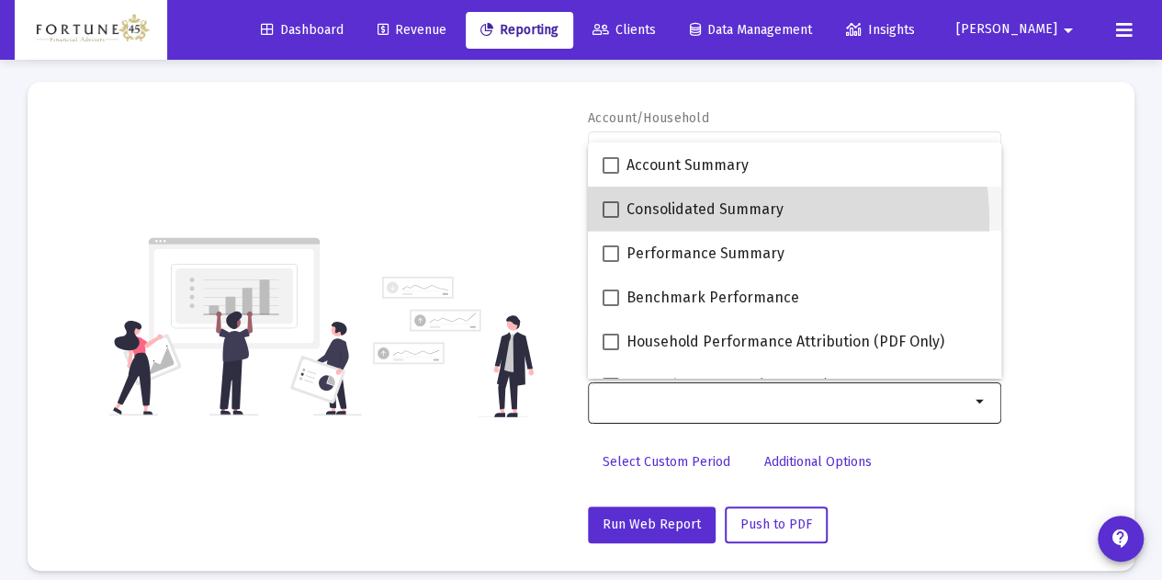
click at [693, 222] on mat-checkbox "Consolidated Summary" at bounding box center [693, 208] width 181 height 44
click at [636, 216] on span "Consolidated Summary" at bounding box center [705, 209] width 157 height 22
click at [611, 218] on input "Consolidated Summary" at bounding box center [610, 218] width 1 height 1
checkbox input "true"
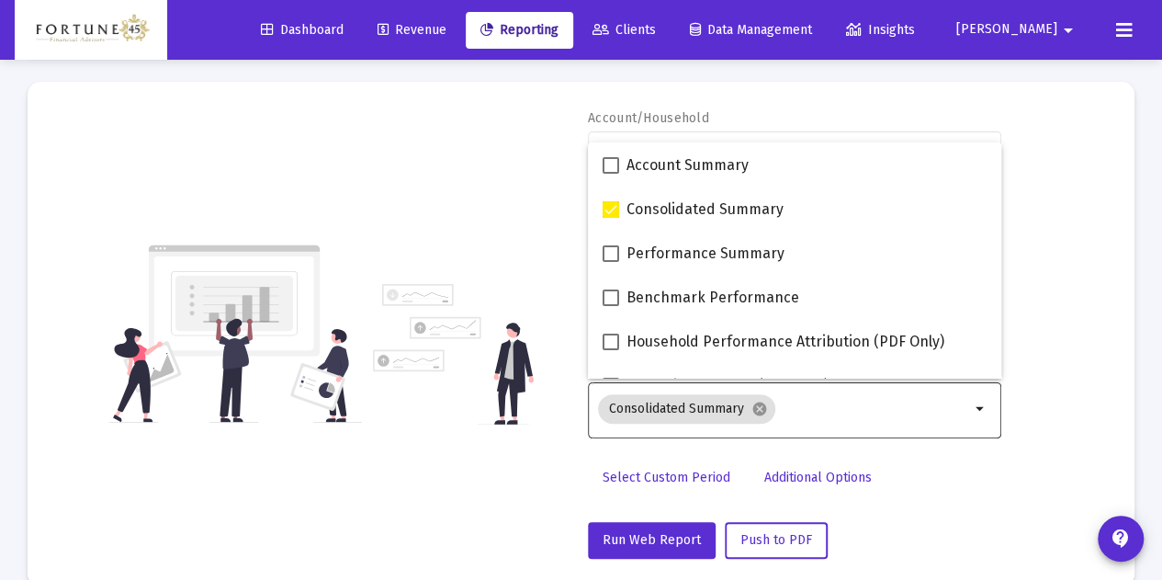
click at [566, 186] on div "Account/Household [PERSON_NAME] Rollover IRA arrow_drop_down Report Period 2025…" at bounding box center [581, 333] width 1052 height 449
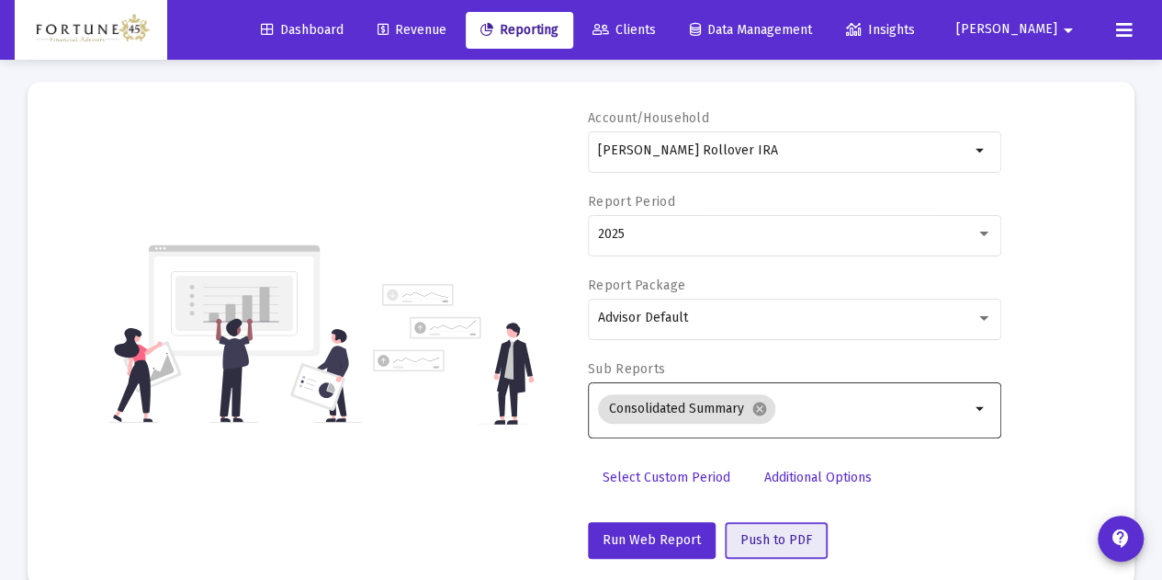
click at [769, 529] on button "Push to PDF" at bounding box center [776, 540] width 103 height 37
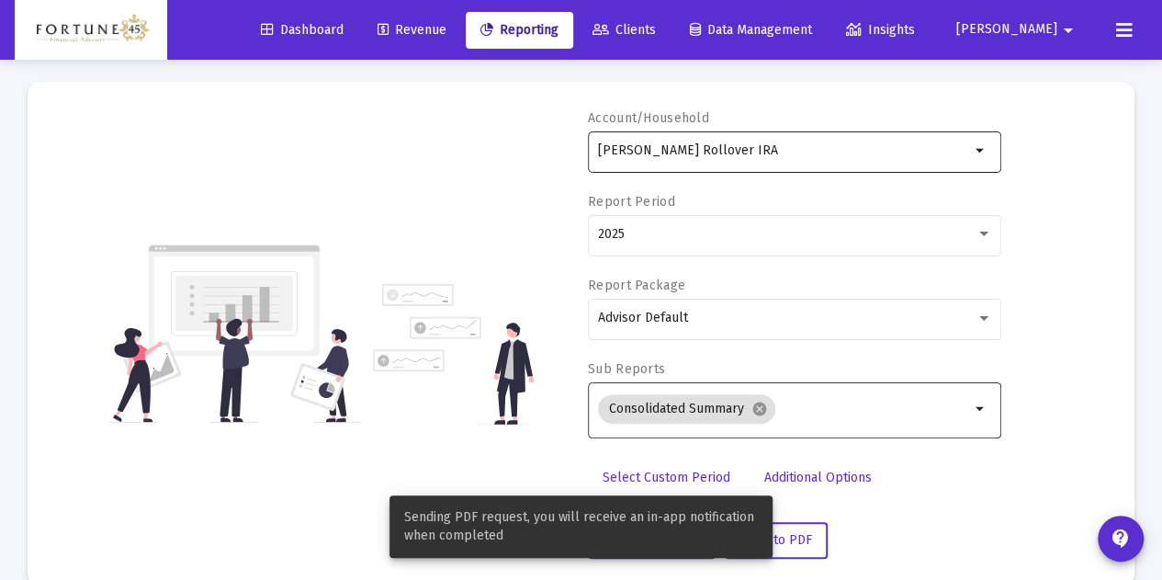
click at [799, 155] on input "[PERSON_NAME] Rollover IRA" at bounding box center [784, 150] width 372 height 15
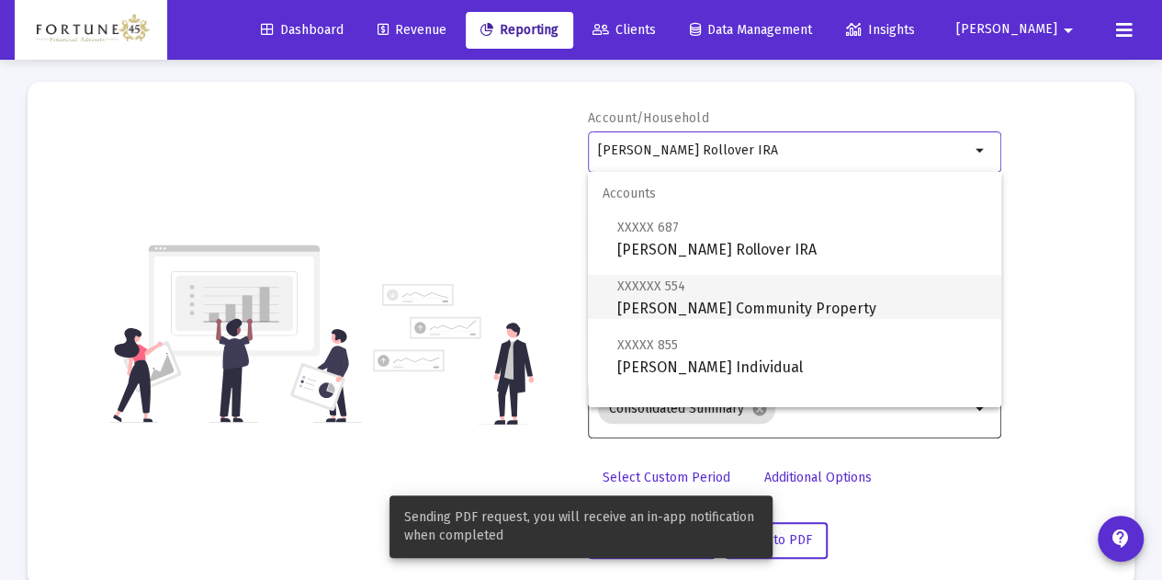
click at [780, 299] on span "XXXXXX 554 [GEOGRAPHIC_DATA][PERSON_NAME] Community Property" at bounding box center [801, 297] width 369 height 45
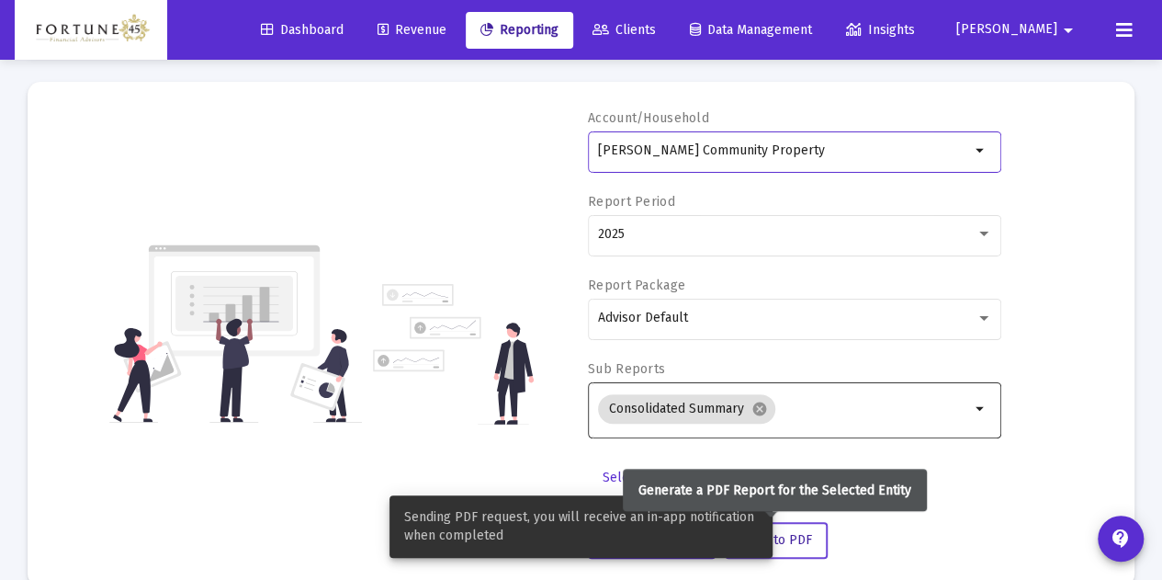
click at [803, 549] on button "Push to PDF" at bounding box center [776, 540] width 103 height 37
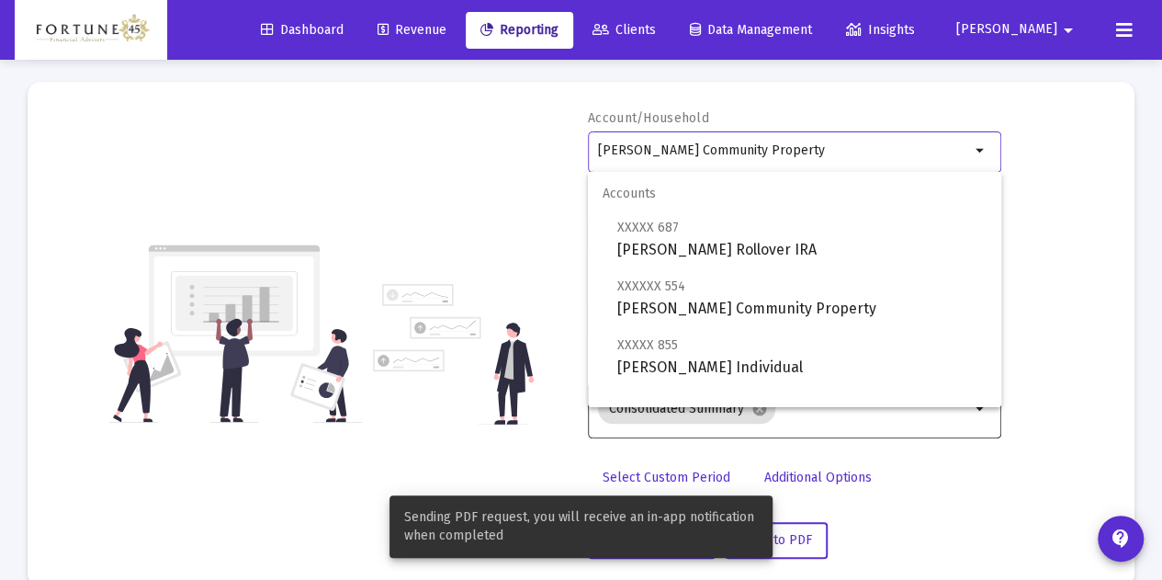
click at [784, 154] on input "[PERSON_NAME] Community Property" at bounding box center [784, 150] width 372 height 15
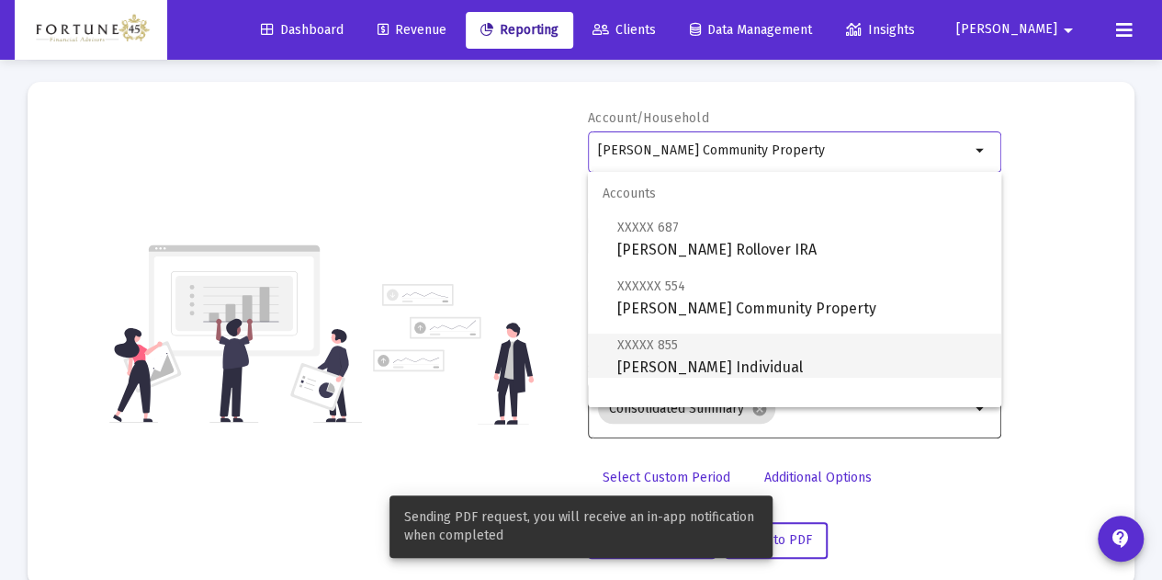
click at [772, 358] on span "XXXXX 855 [PERSON_NAME] Individual" at bounding box center [801, 355] width 369 height 45
type input "[PERSON_NAME] Individual"
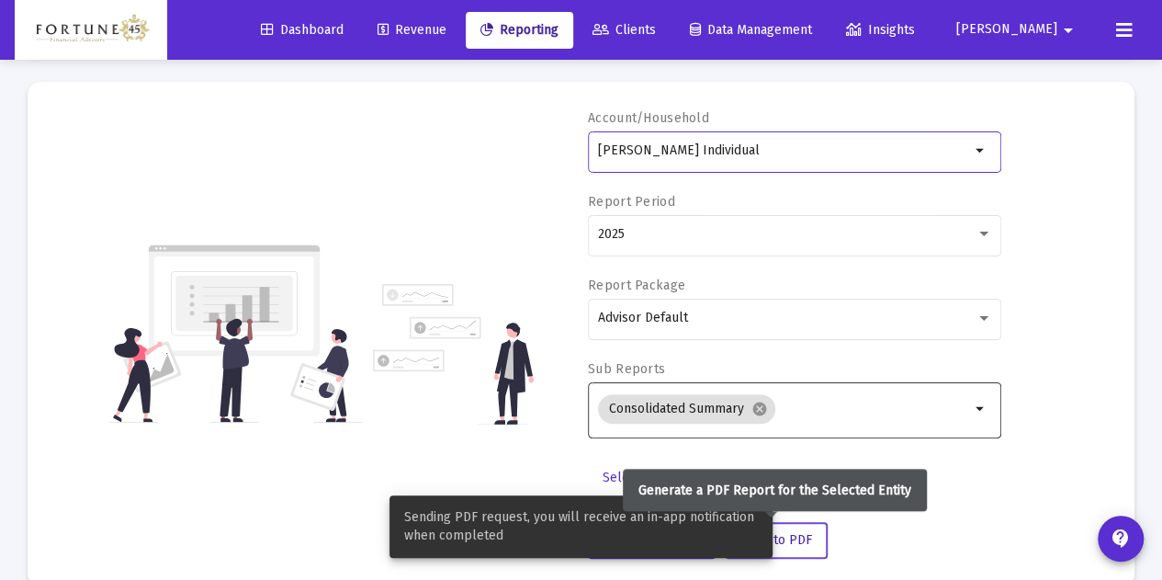
click at [799, 542] on span "Push to PDF" at bounding box center [776, 540] width 72 height 16
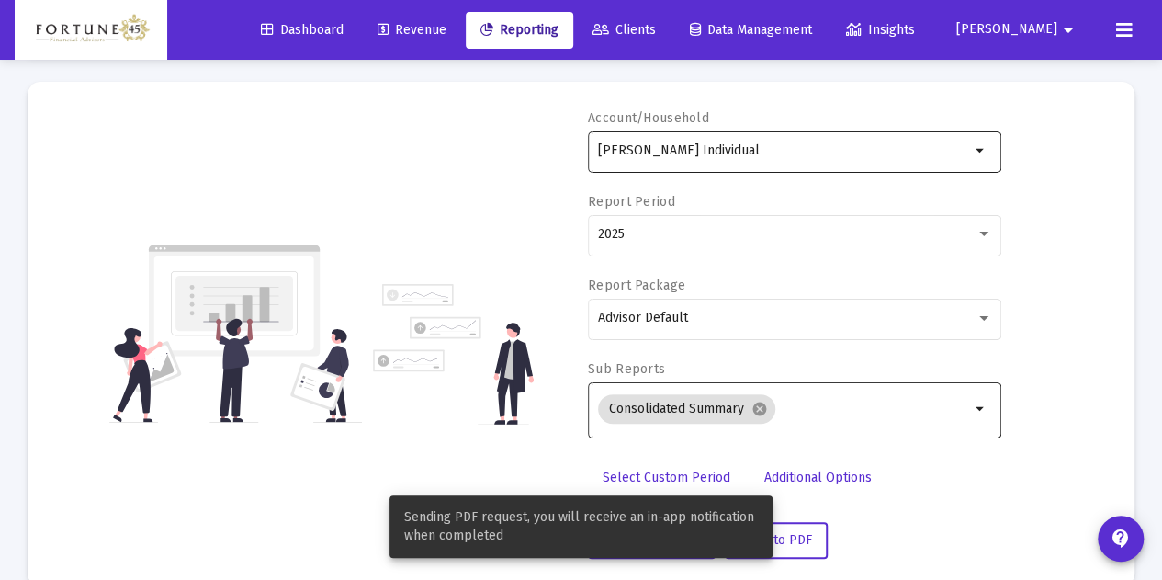
click at [775, 152] on input "[PERSON_NAME] Individual" at bounding box center [784, 150] width 372 height 15
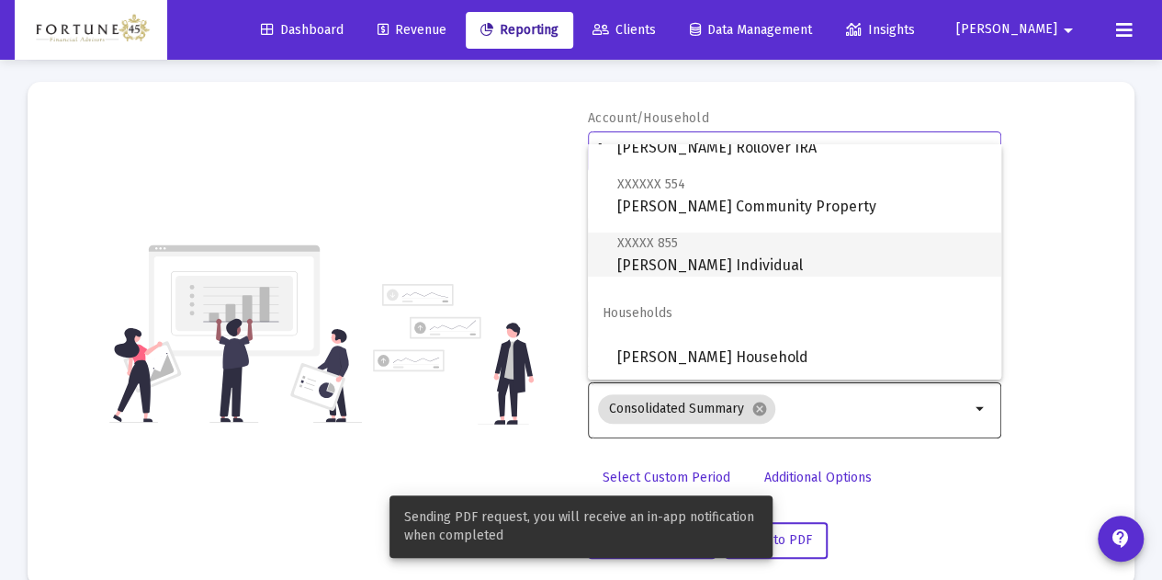
scroll to position [184, 0]
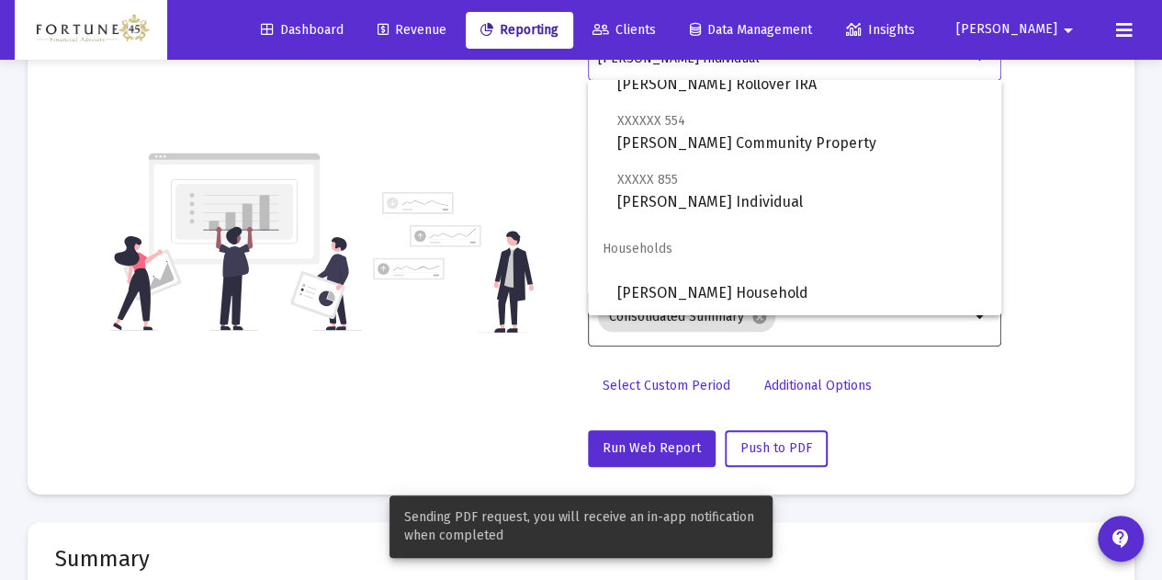
click at [413, 277] on img at bounding box center [453, 262] width 161 height 141
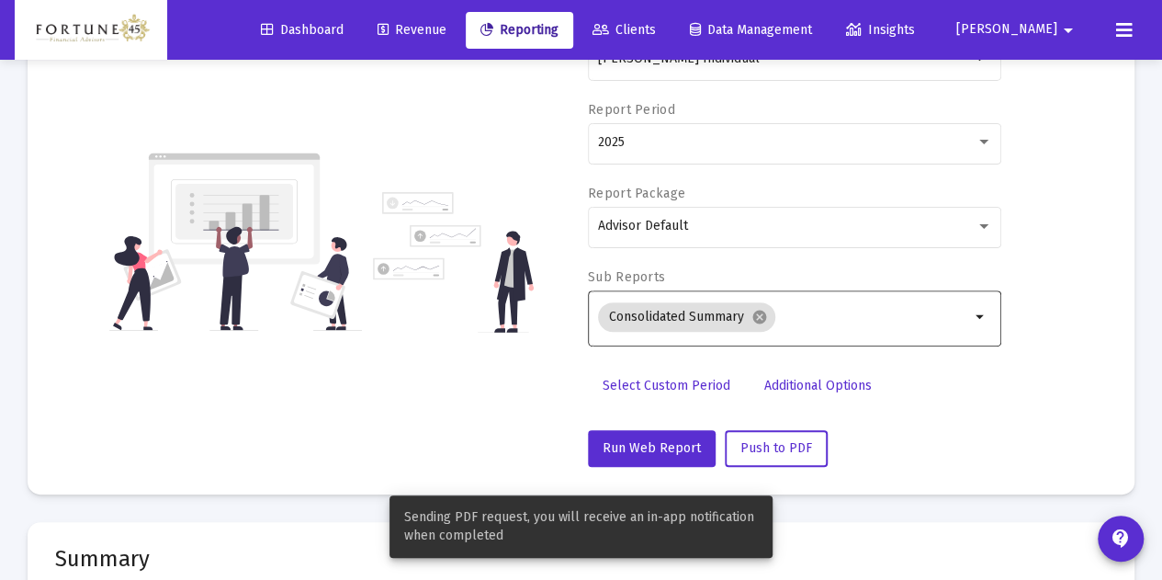
scroll to position [0, 0]
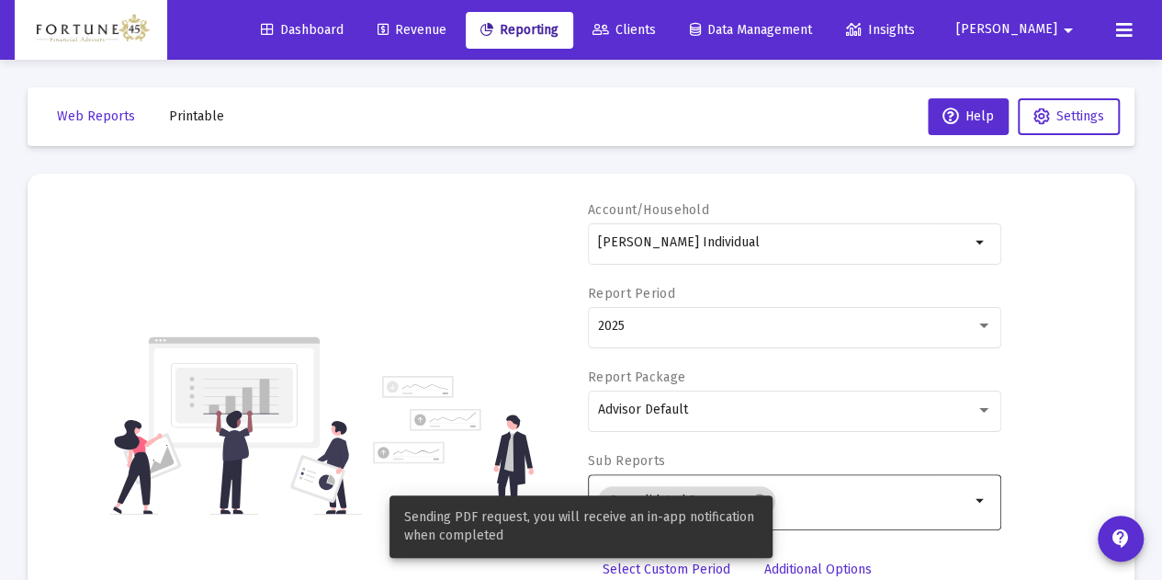
click at [197, 128] on button "Printable" at bounding box center [196, 116] width 85 height 37
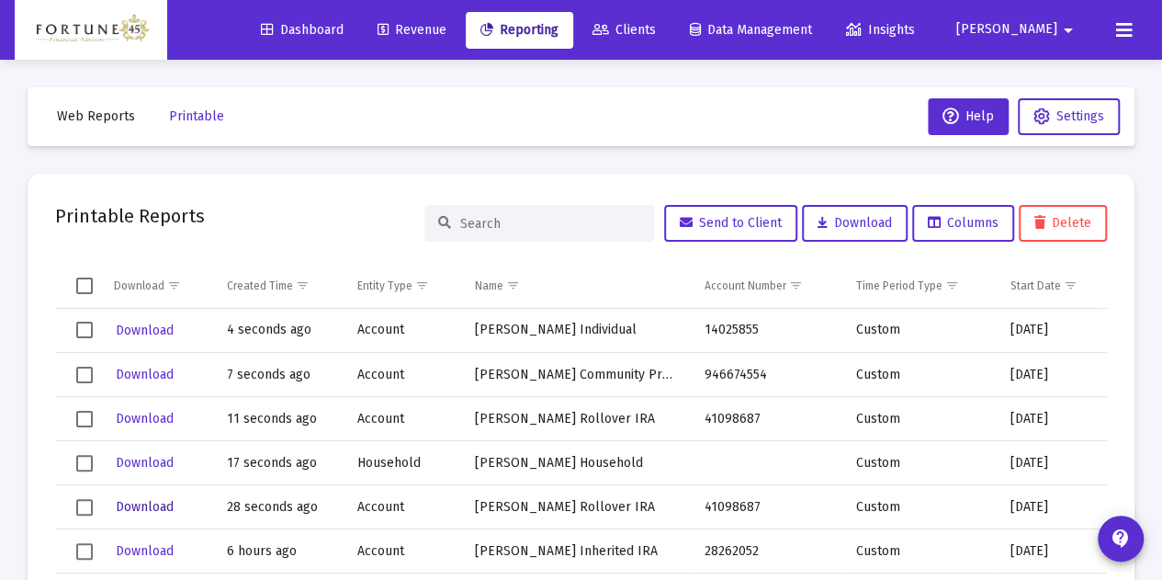
click at [169, 502] on span "Download" at bounding box center [145, 507] width 58 height 16
click at [143, 458] on span "Download" at bounding box center [145, 463] width 58 height 16
click at [143, 416] on span "Download" at bounding box center [145, 419] width 58 height 16
click at [141, 363] on button "Download" at bounding box center [145, 374] width 62 height 27
click at [143, 322] on span "Download" at bounding box center [145, 330] width 58 height 16
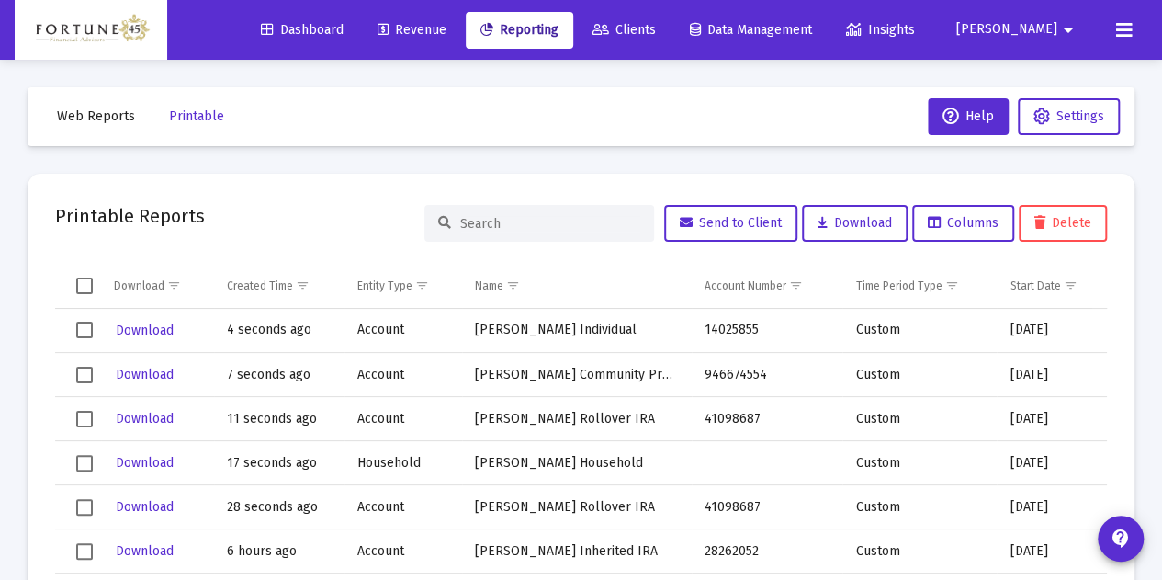
click at [656, 25] on span "Clients" at bounding box center [624, 30] width 63 height 16
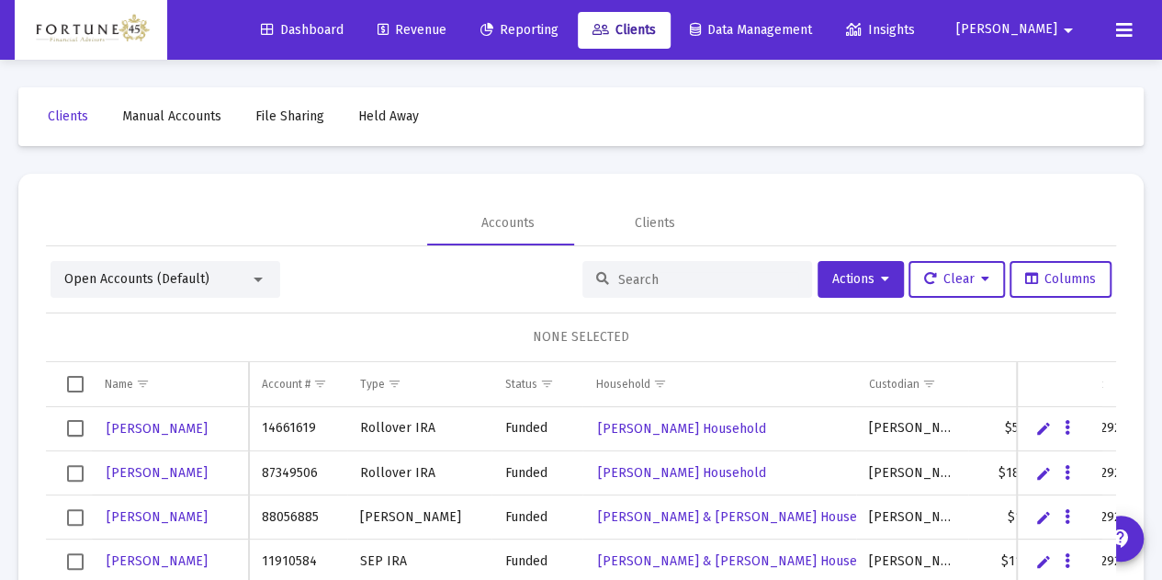
click at [618, 275] on input at bounding box center [708, 280] width 180 height 16
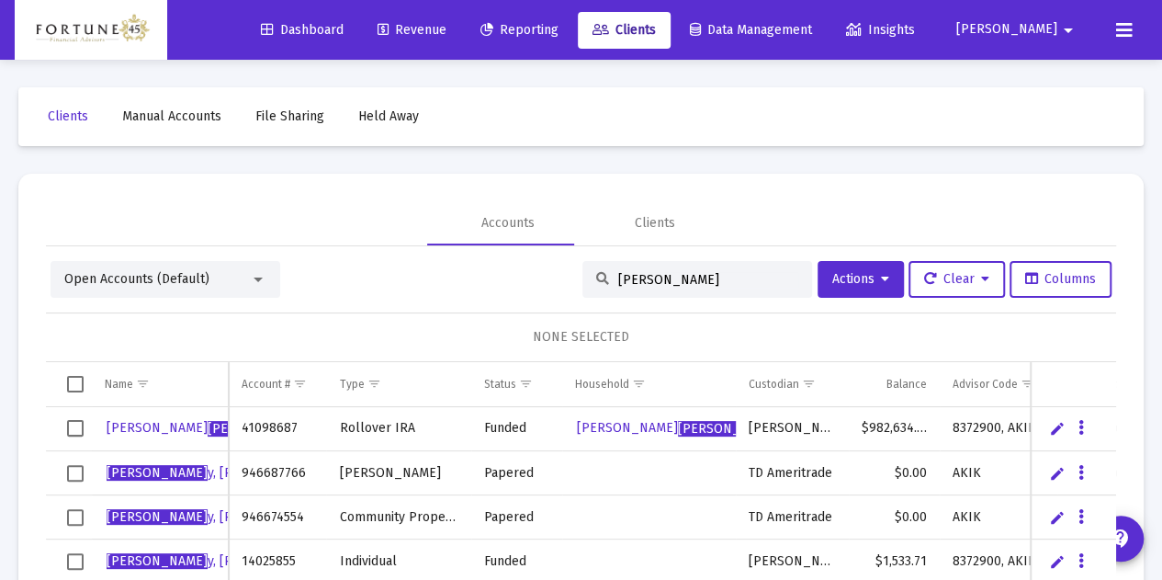
scroll to position [62, 0]
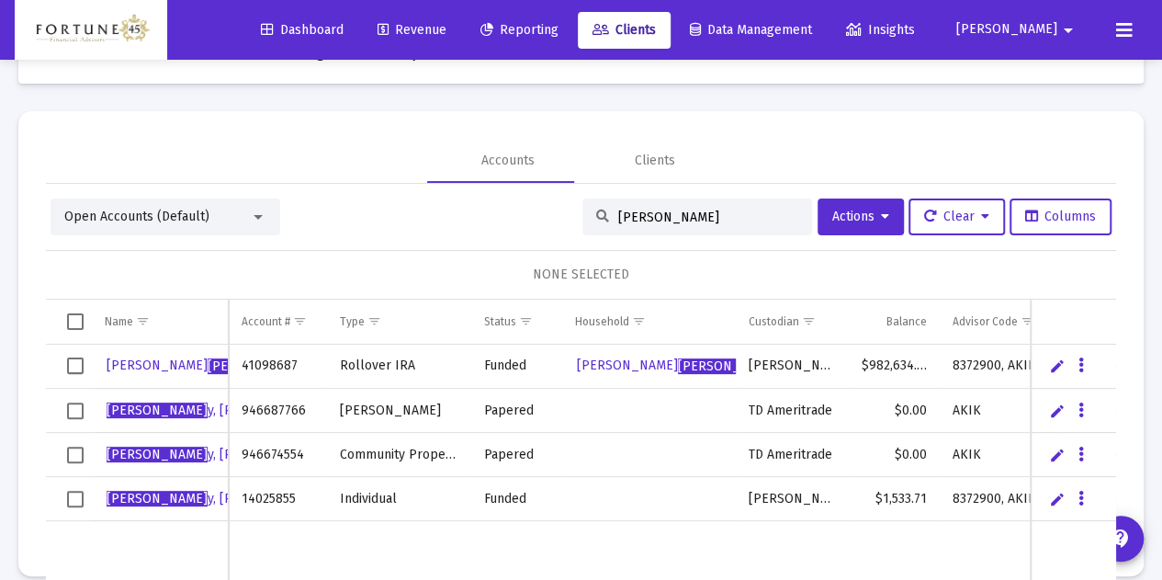
type input "[PERSON_NAME]"
click at [1049, 498] on link "Edit" at bounding box center [1057, 499] width 17 height 17
click at [1094, 494] on button "Data grid" at bounding box center [1102, 499] width 17 height 17
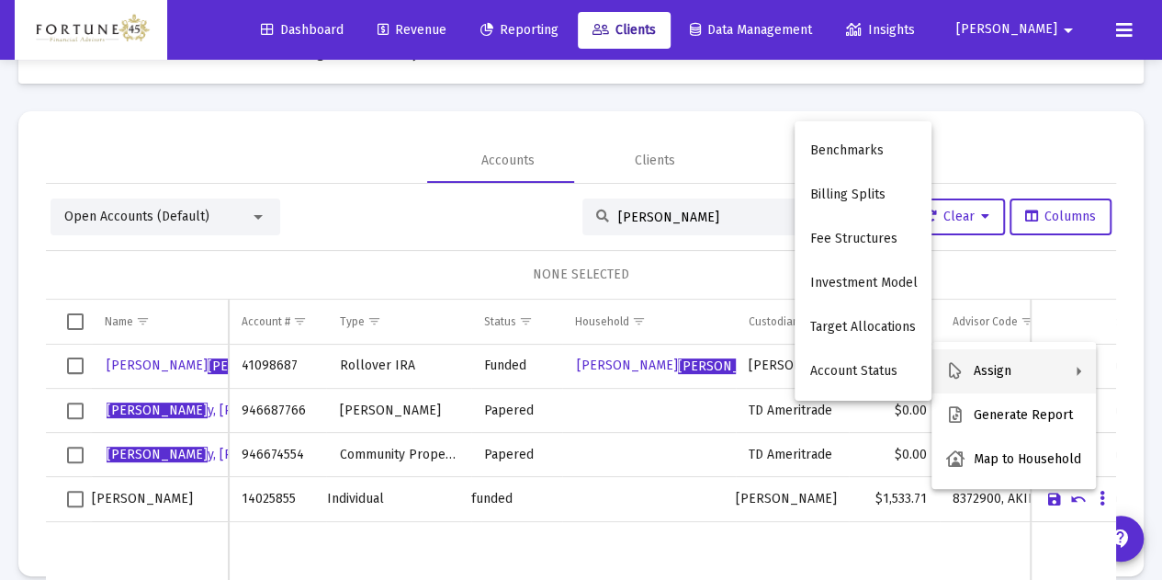
click at [1038, 378] on button "Assign" at bounding box center [1014, 371] width 164 height 44
drag, startPoint x: 740, startPoint y: 557, endPoint x: 713, endPoint y: 528, distance: 39.6
click at [740, 558] on div at bounding box center [581, 290] width 1162 height 580
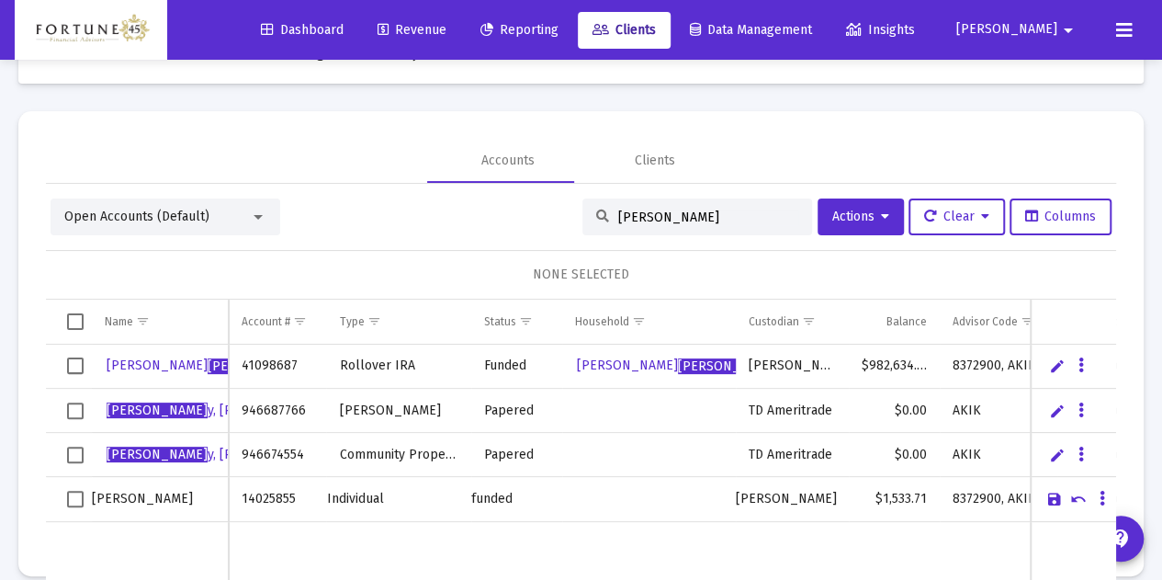
click at [1052, 501] on td "Data grid" at bounding box center [1073, 499] width 85 height 45
click at [1070, 498] on link "Cancel" at bounding box center [1078, 499] width 17 height 17
click at [75, 495] on span "Select row" at bounding box center [75, 499] width 17 height 17
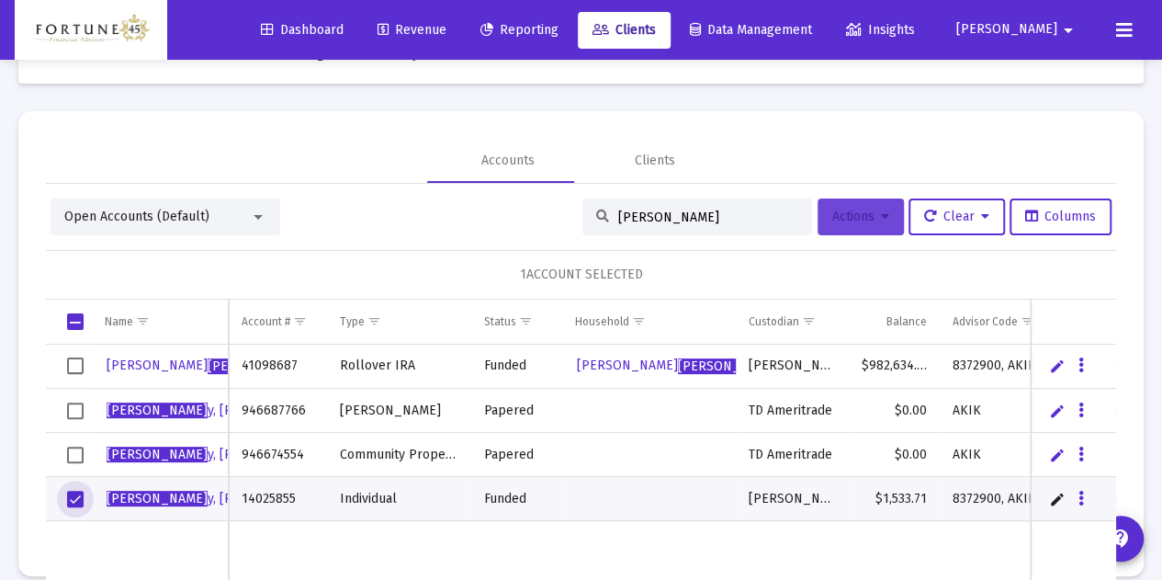
click at [847, 214] on span "Actions" at bounding box center [860, 217] width 57 height 16
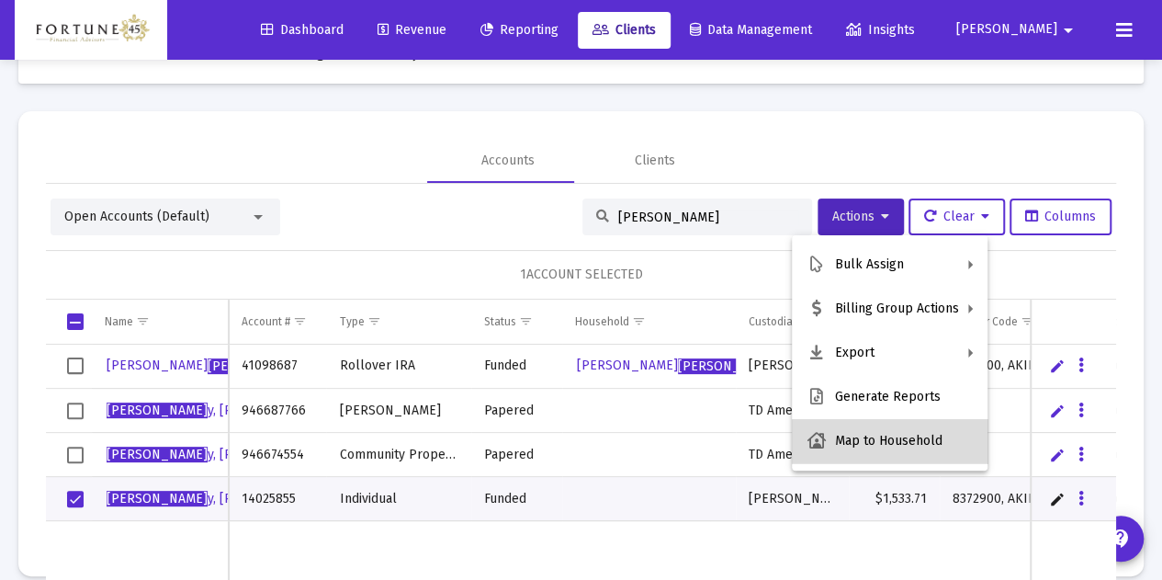
click at [907, 451] on button "Map to Household" at bounding box center [890, 441] width 196 height 44
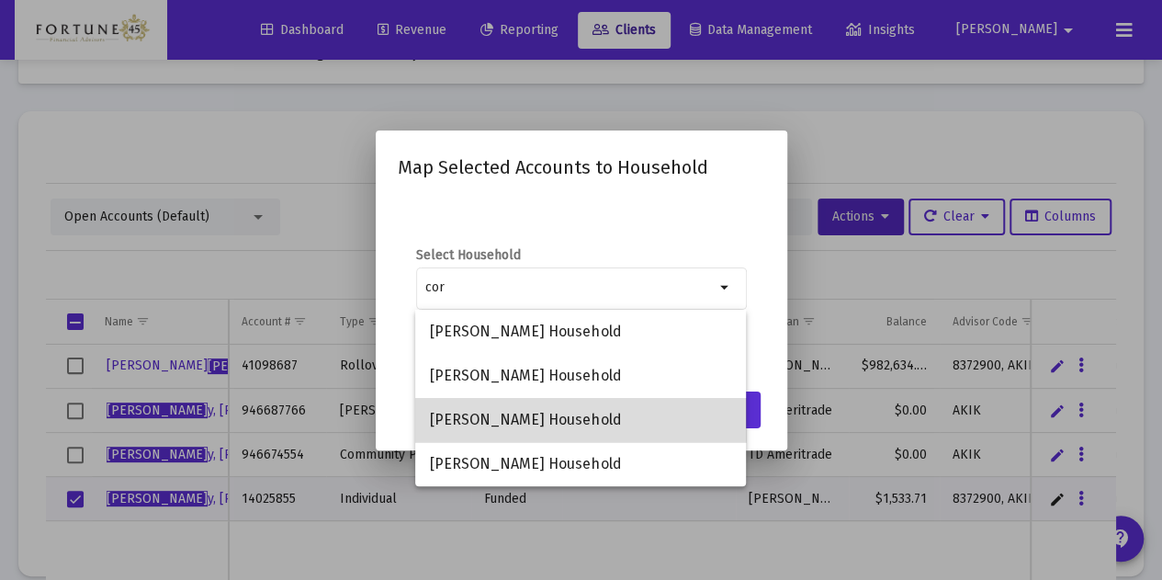
click at [524, 405] on span "[PERSON_NAME] Household" at bounding box center [580, 420] width 301 height 44
type input "[PERSON_NAME] Household"
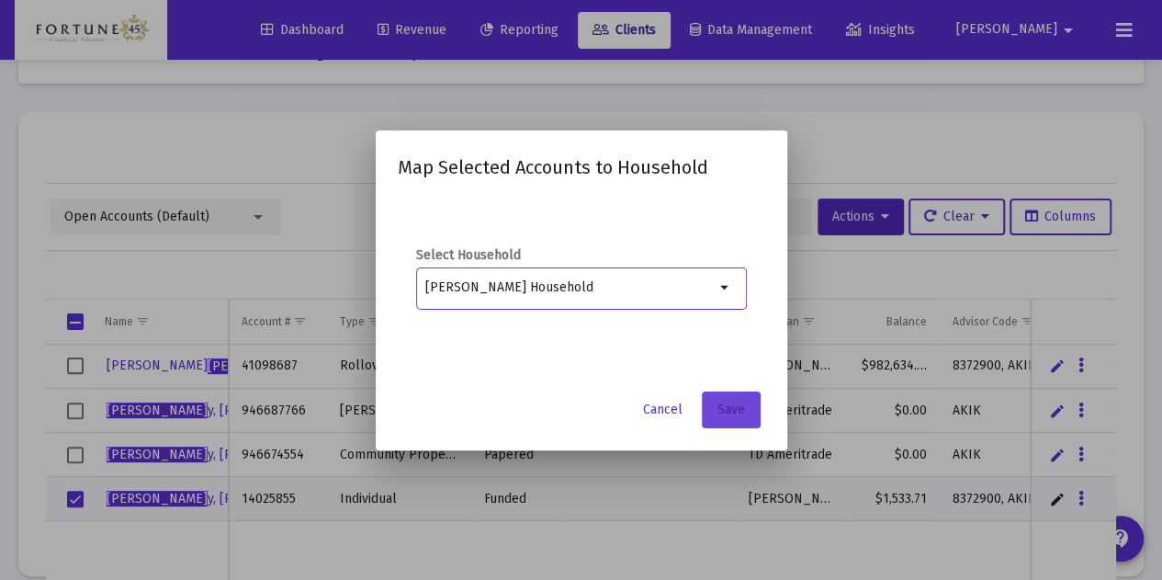
click at [742, 417] on span "Save" at bounding box center [731, 409] width 28 height 16
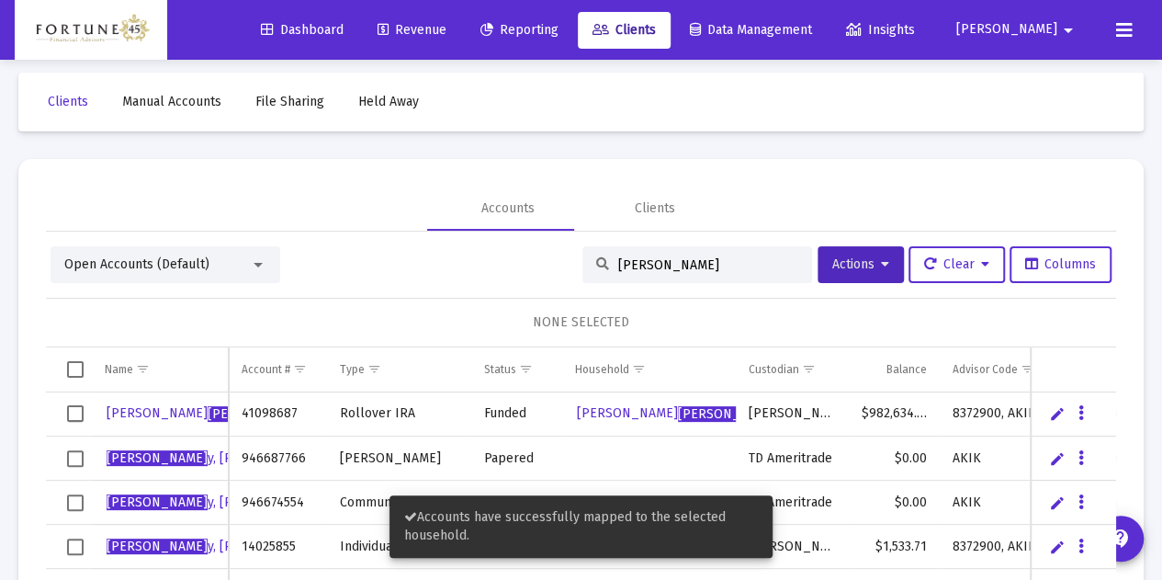
scroll to position [0, 0]
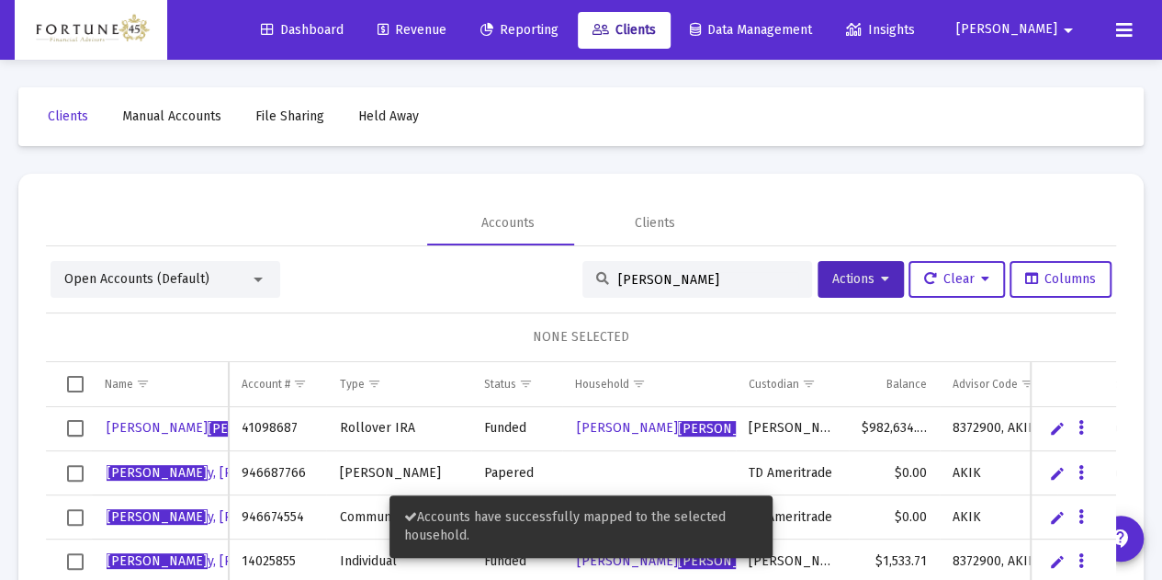
click at [573, 46] on link "Reporting" at bounding box center [519, 30] width 107 height 37
select select "View all"
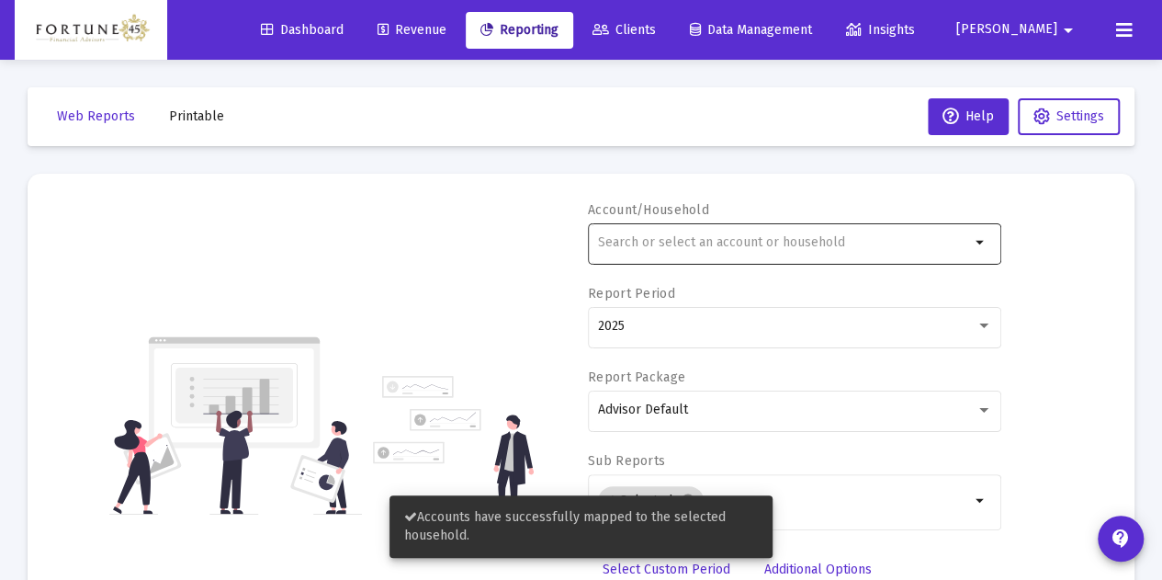
click at [667, 226] on div at bounding box center [784, 242] width 372 height 45
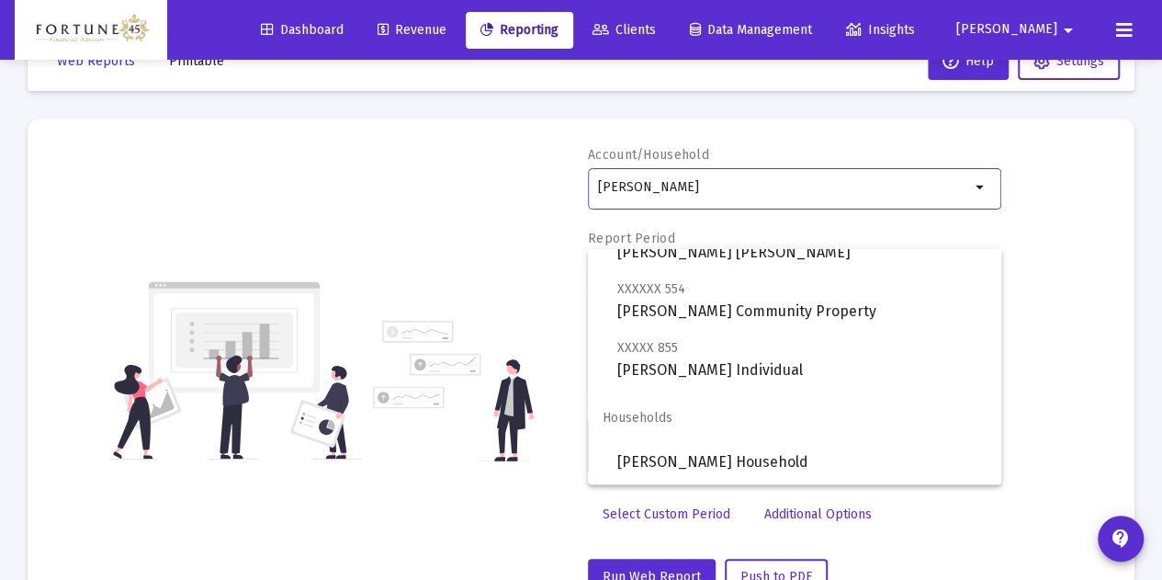
scroll to position [92, 0]
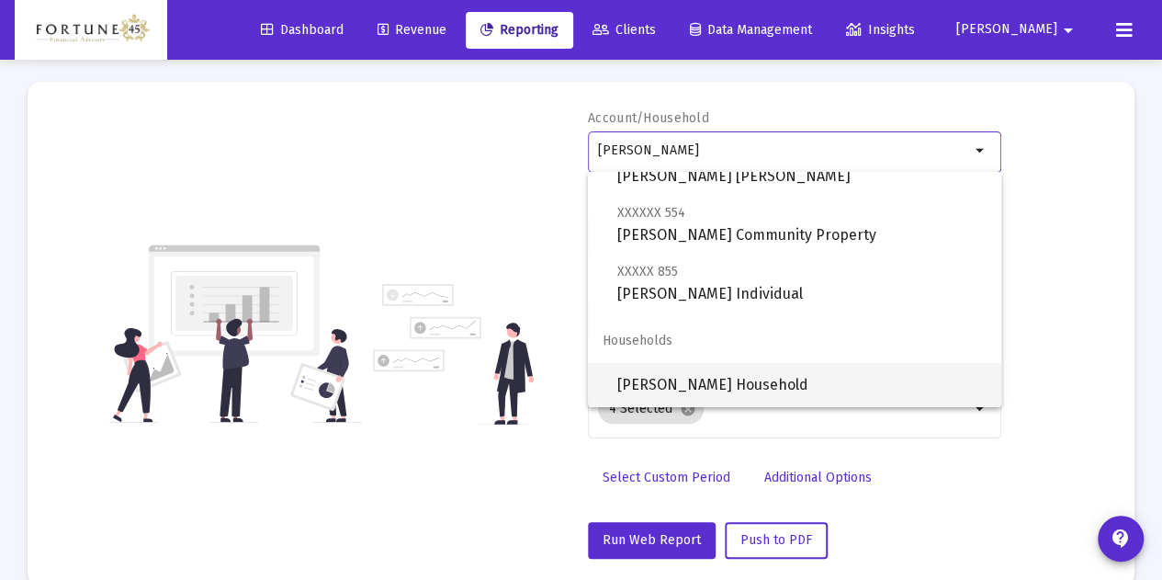
click at [736, 379] on span "[PERSON_NAME] Household" at bounding box center [801, 385] width 369 height 44
type input "[PERSON_NAME] Household"
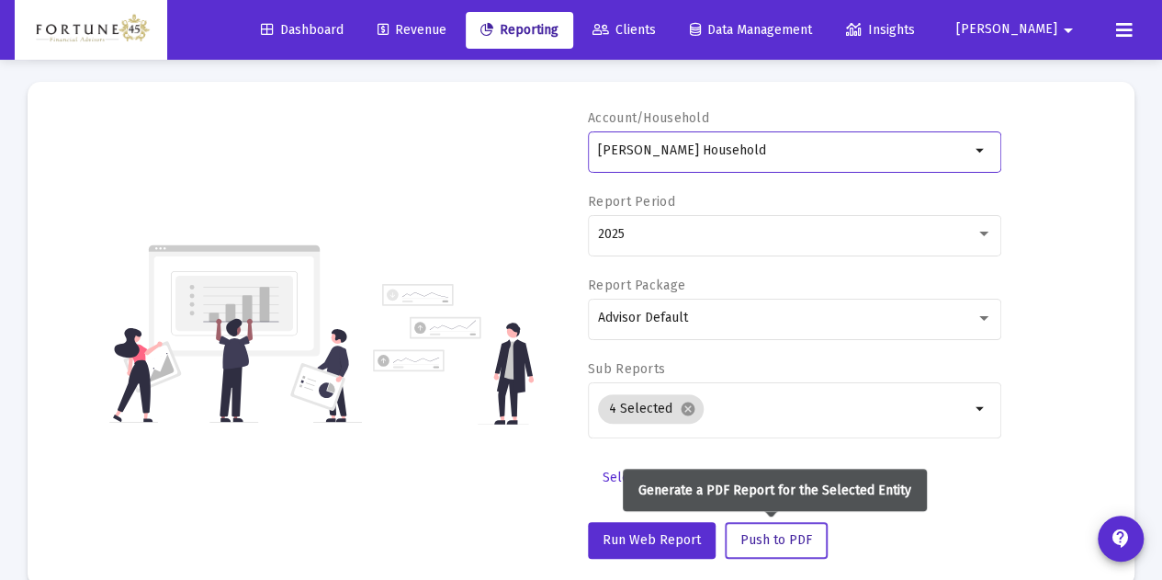
click at [794, 532] on span "Push to PDF" at bounding box center [776, 540] width 72 height 16
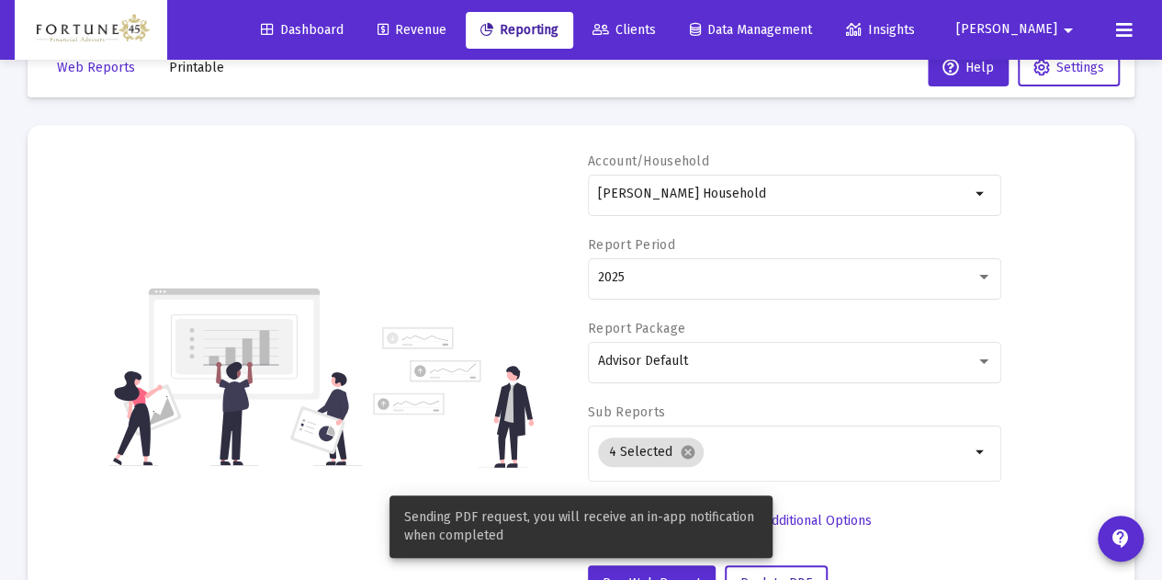
scroll to position [0, 0]
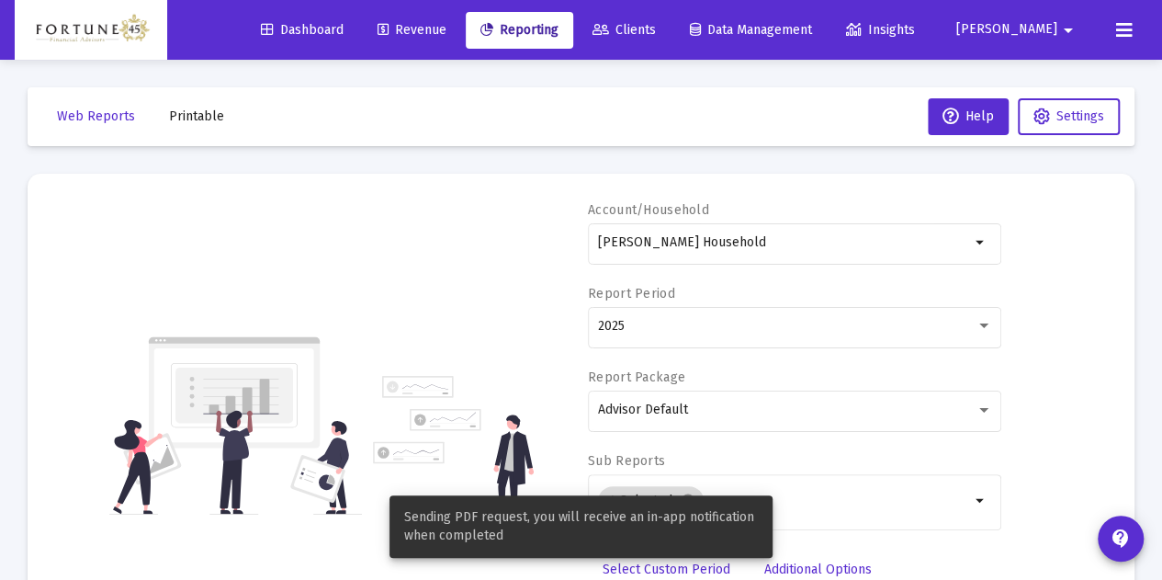
click at [202, 119] on span "Printable" at bounding box center [196, 116] width 55 height 16
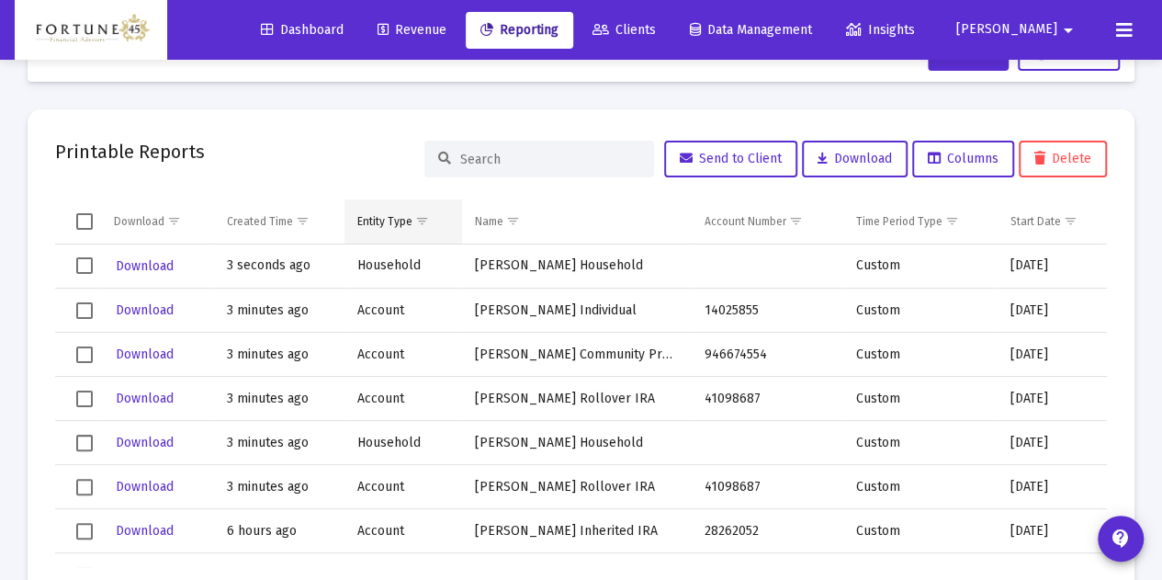
scroll to position [92, 0]
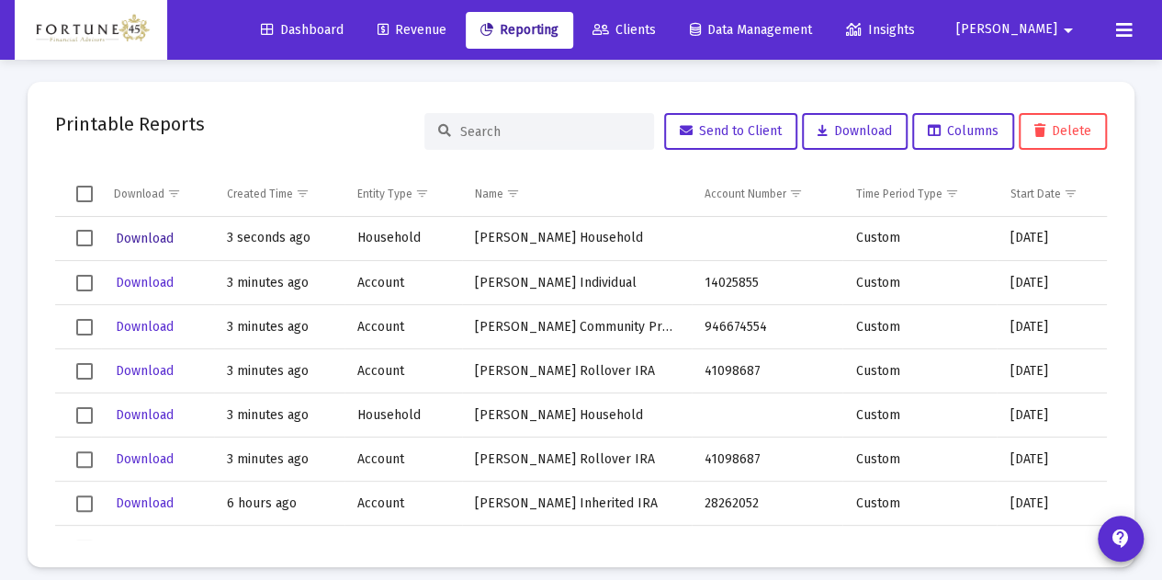
click at [165, 233] on span "Download" at bounding box center [145, 239] width 58 height 16
click at [156, 288] on span "Download" at bounding box center [145, 283] width 58 height 16
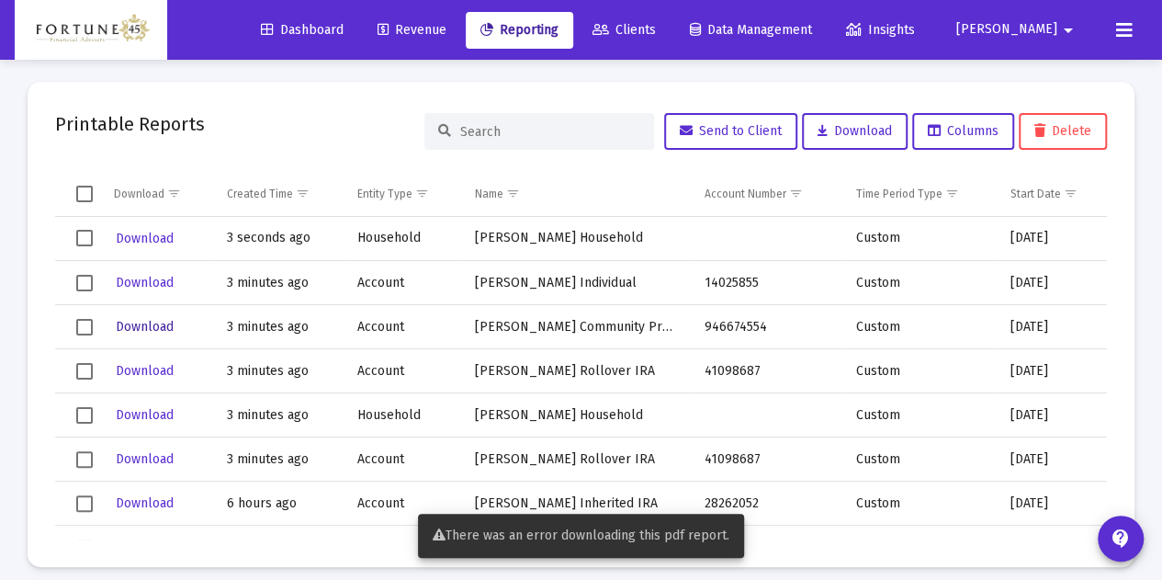
click at [156, 331] on span "Download" at bounding box center [145, 327] width 58 height 16
click at [153, 375] on span "Download" at bounding box center [145, 371] width 58 height 16
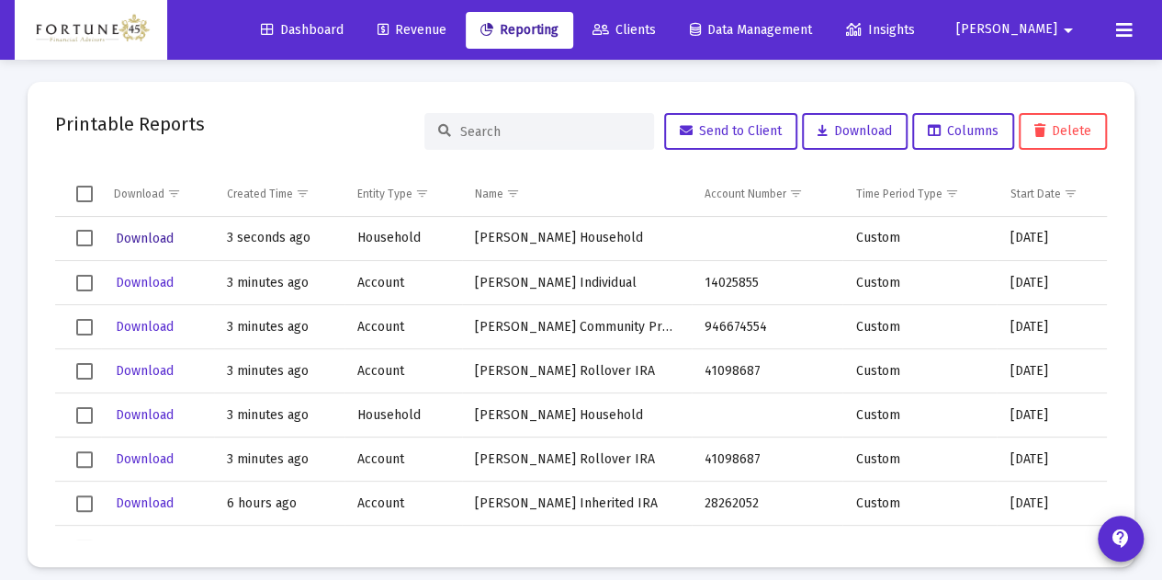
click at [165, 236] on span "Download" at bounding box center [145, 239] width 58 height 16
